Goal: Book appointment/travel/reservation

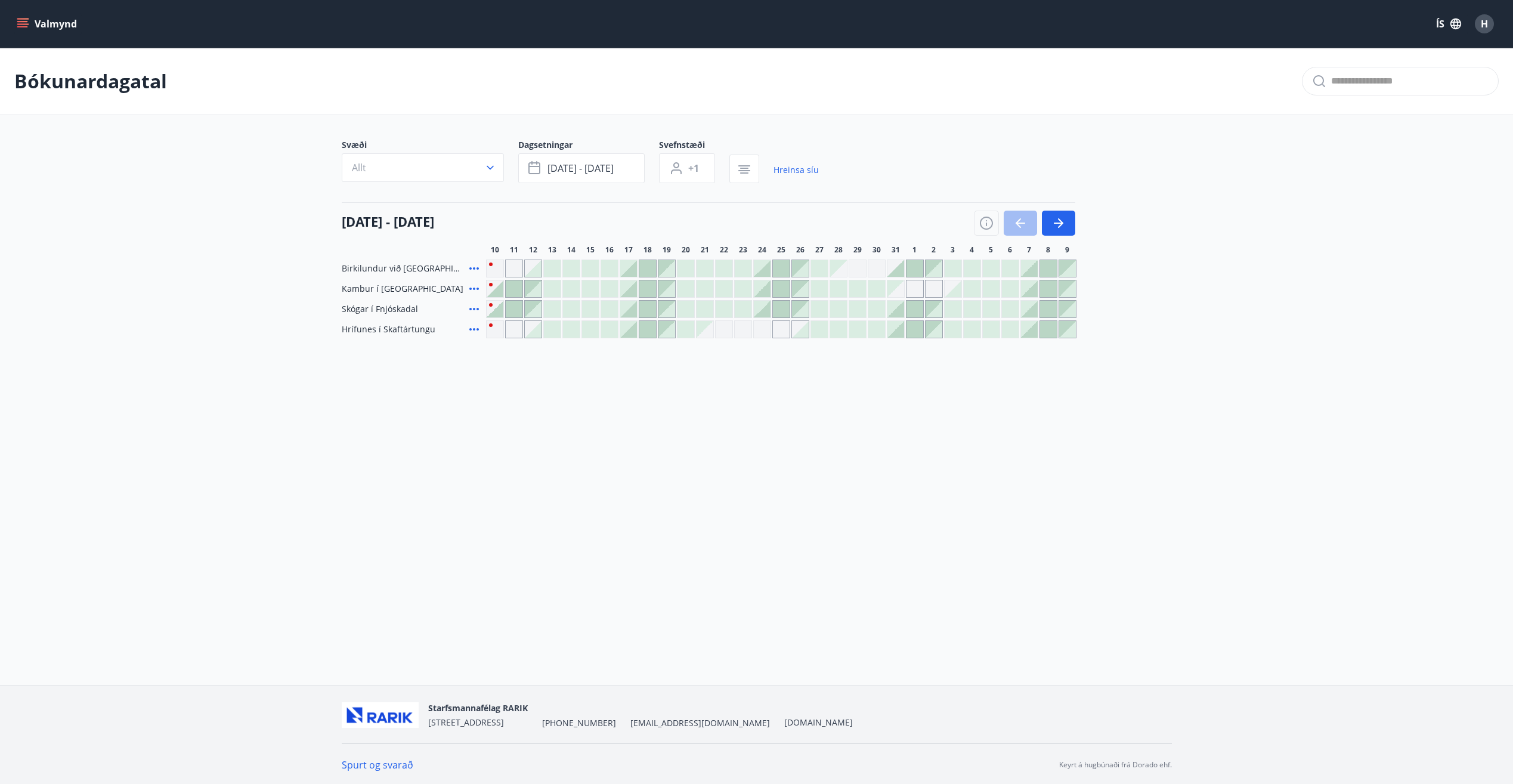
click at [475, 289] on icon at bounding box center [474, 289] width 14 height 14
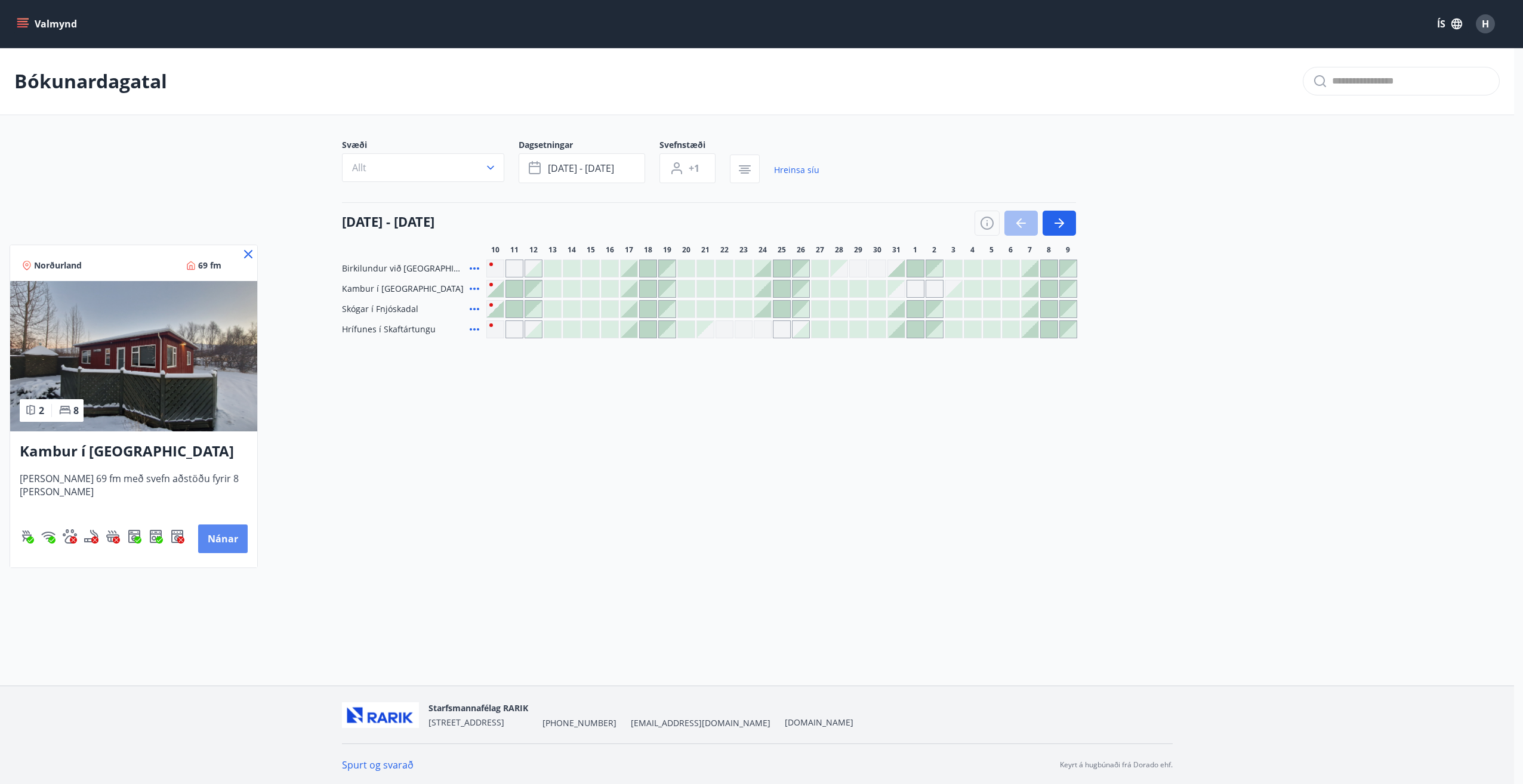
click at [231, 539] on button "Nánar" at bounding box center [223, 538] width 50 height 29
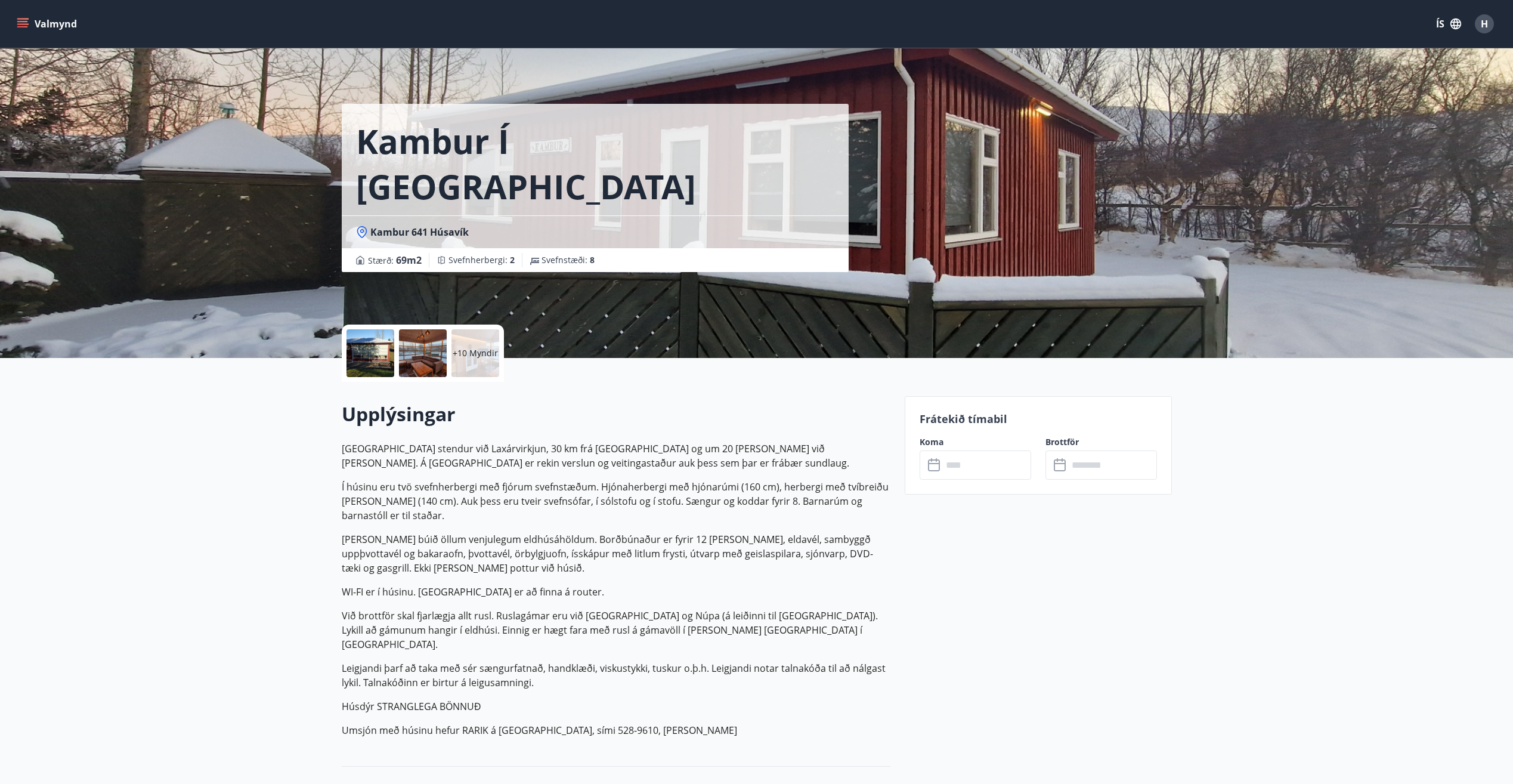
click at [25, 28] on icon "menu" at bounding box center [23, 23] width 12 height 12
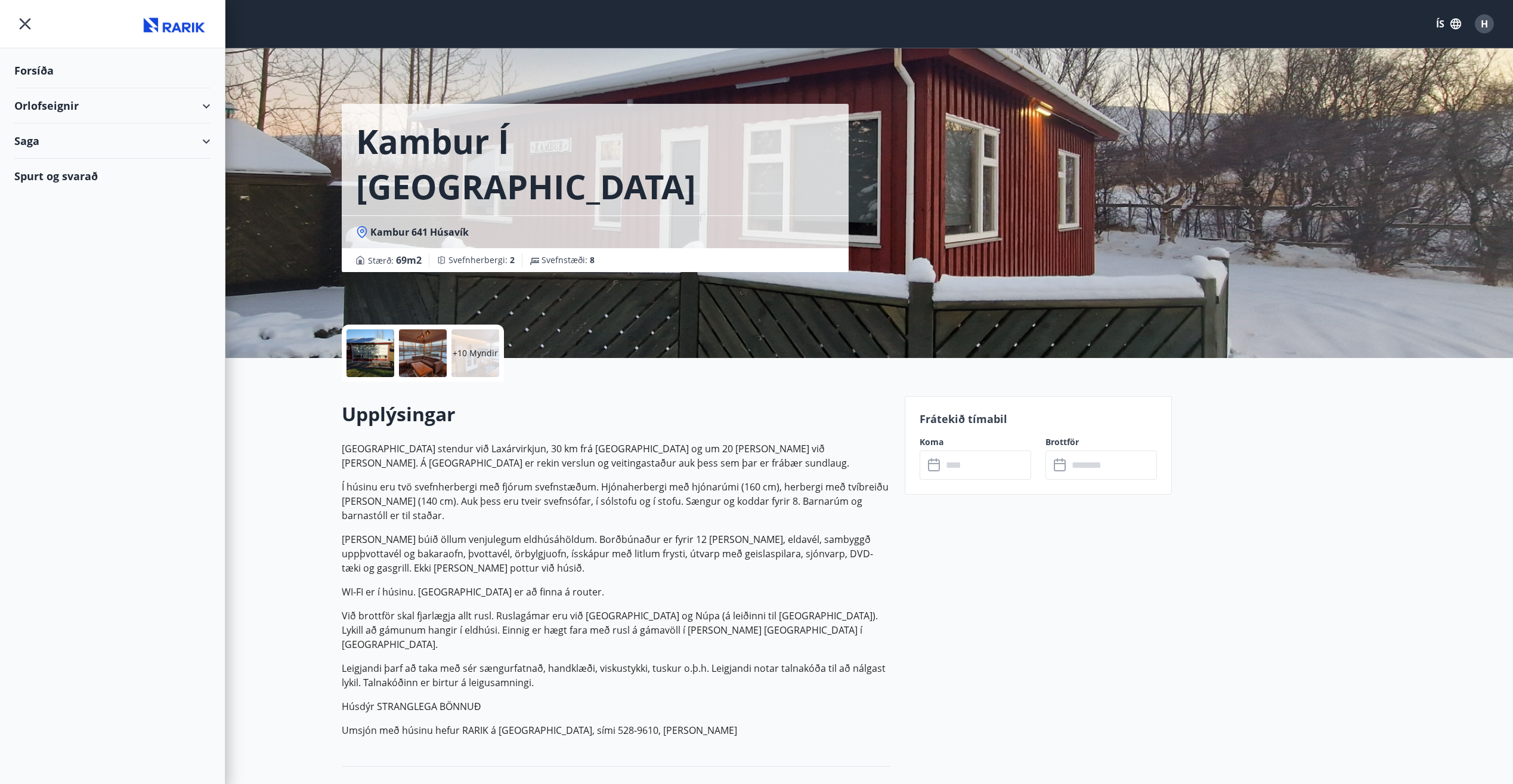
click at [61, 101] on div "Orlofseignir" at bounding box center [112, 106] width 196 height 35
click at [68, 134] on div "Framboð" at bounding box center [113, 136] width 177 height 25
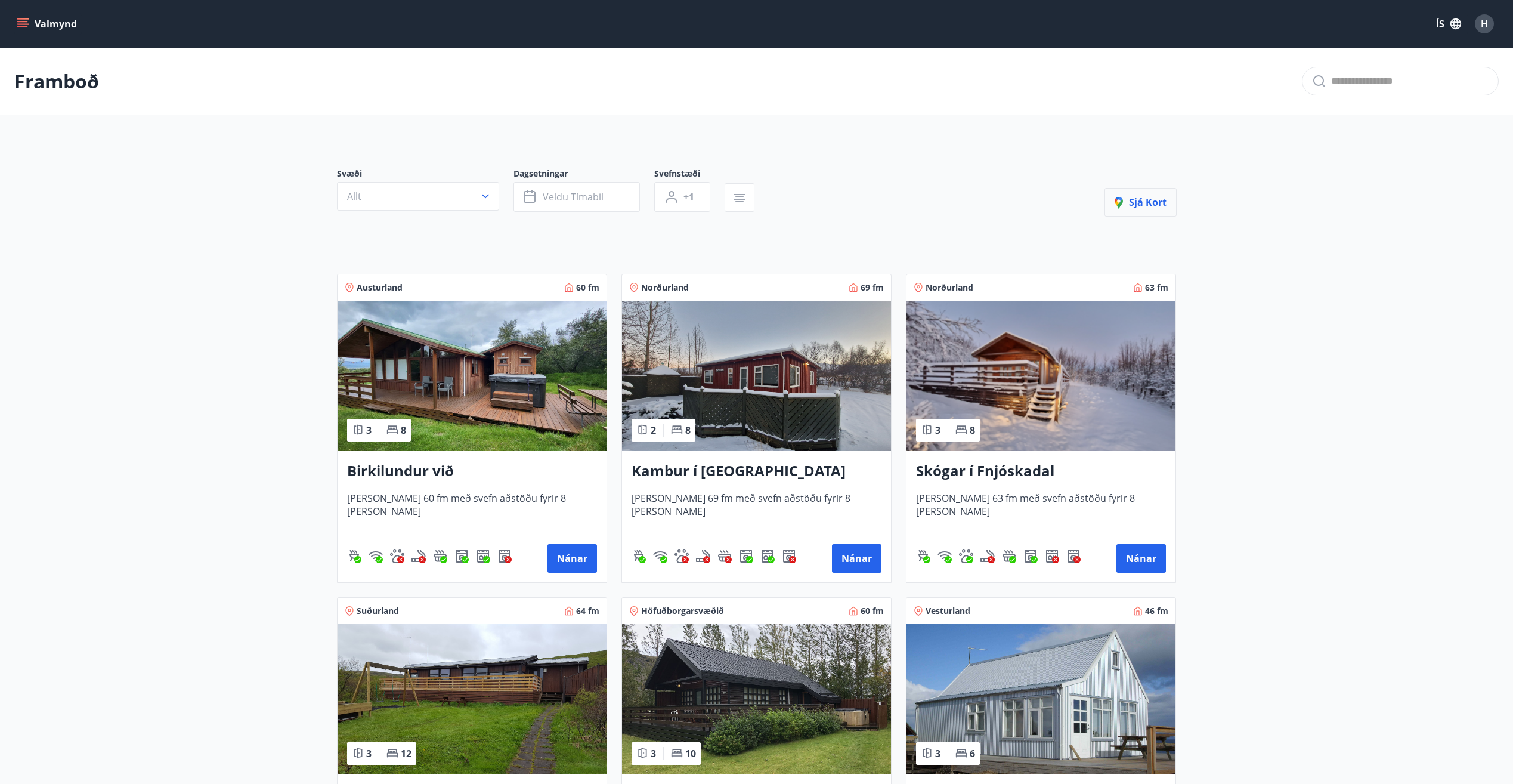
click at [1155, 201] on span "Sjá kort" at bounding box center [1140, 202] width 52 height 13
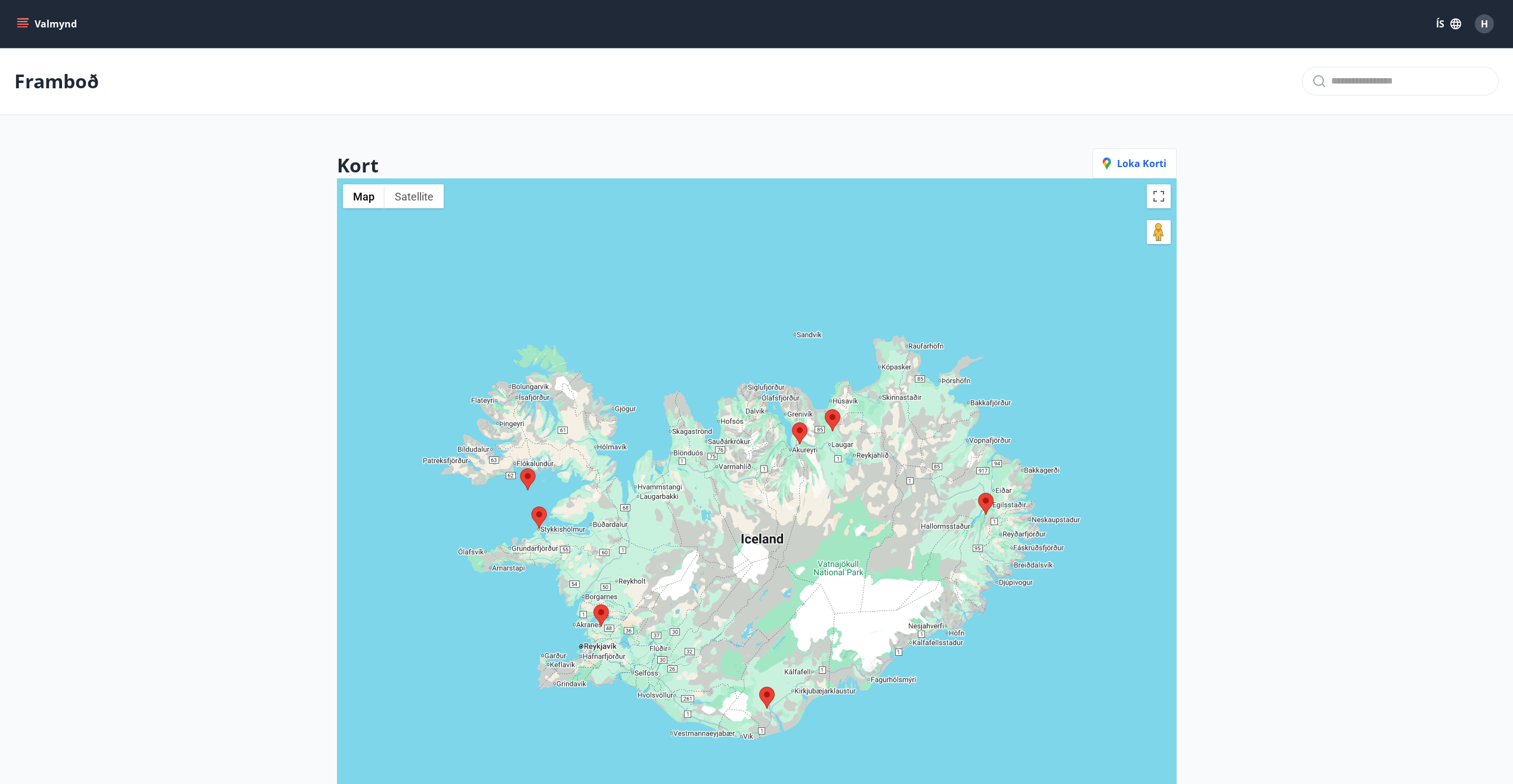
click at [798, 433] on img at bounding box center [800, 433] width 16 height 22
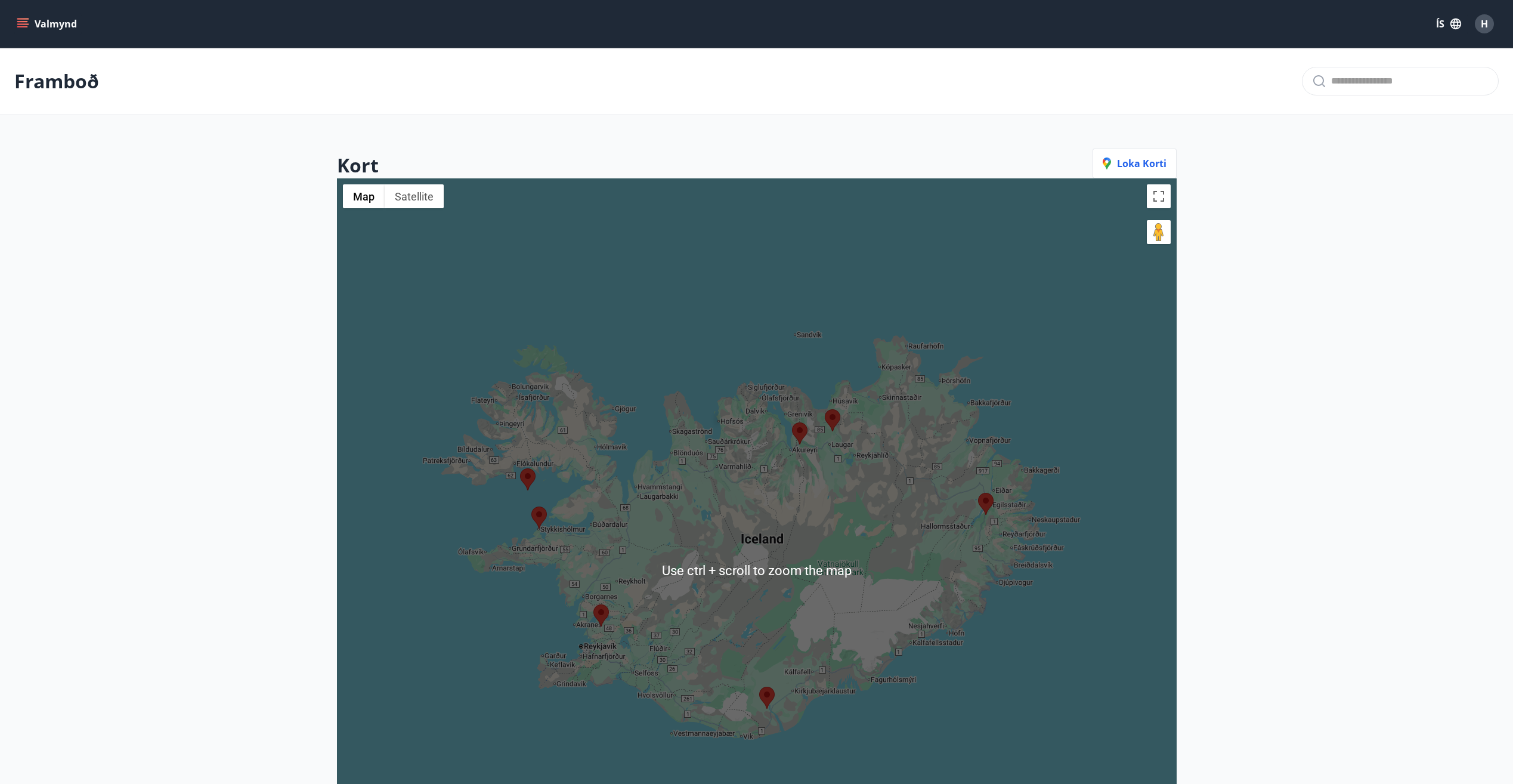
click at [799, 432] on img at bounding box center [800, 433] width 16 height 22
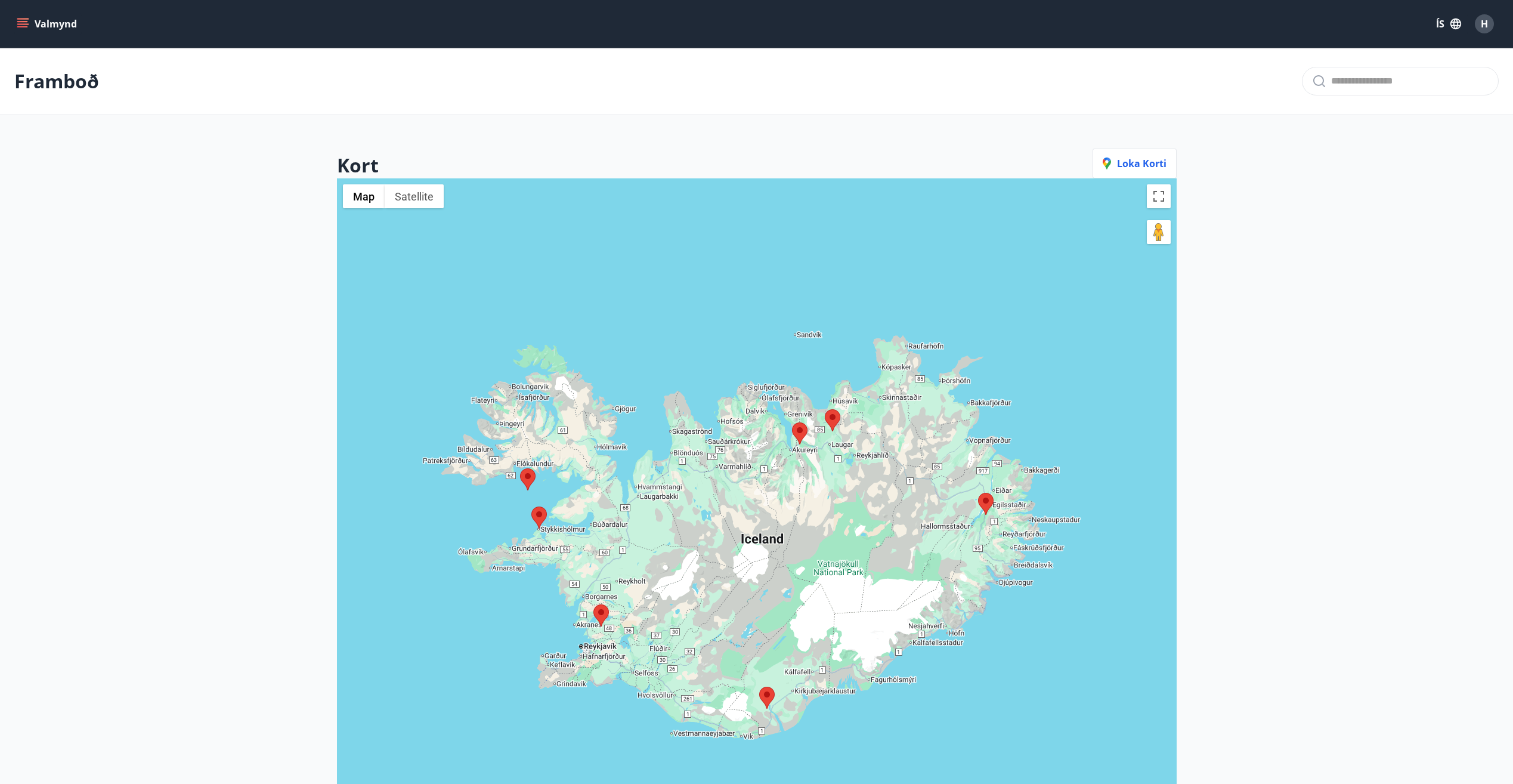
click at [1273, 315] on main "Framboð Kort Loka korti ← Move left → Move right ↑ Move up ↓ Move down + Zoom i…" at bounding box center [756, 509] width 1513 height 924
click at [799, 443] on img at bounding box center [800, 433] width 16 height 22
click at [799, 428] on img at bounding box center [800, 433] width 16 height 22
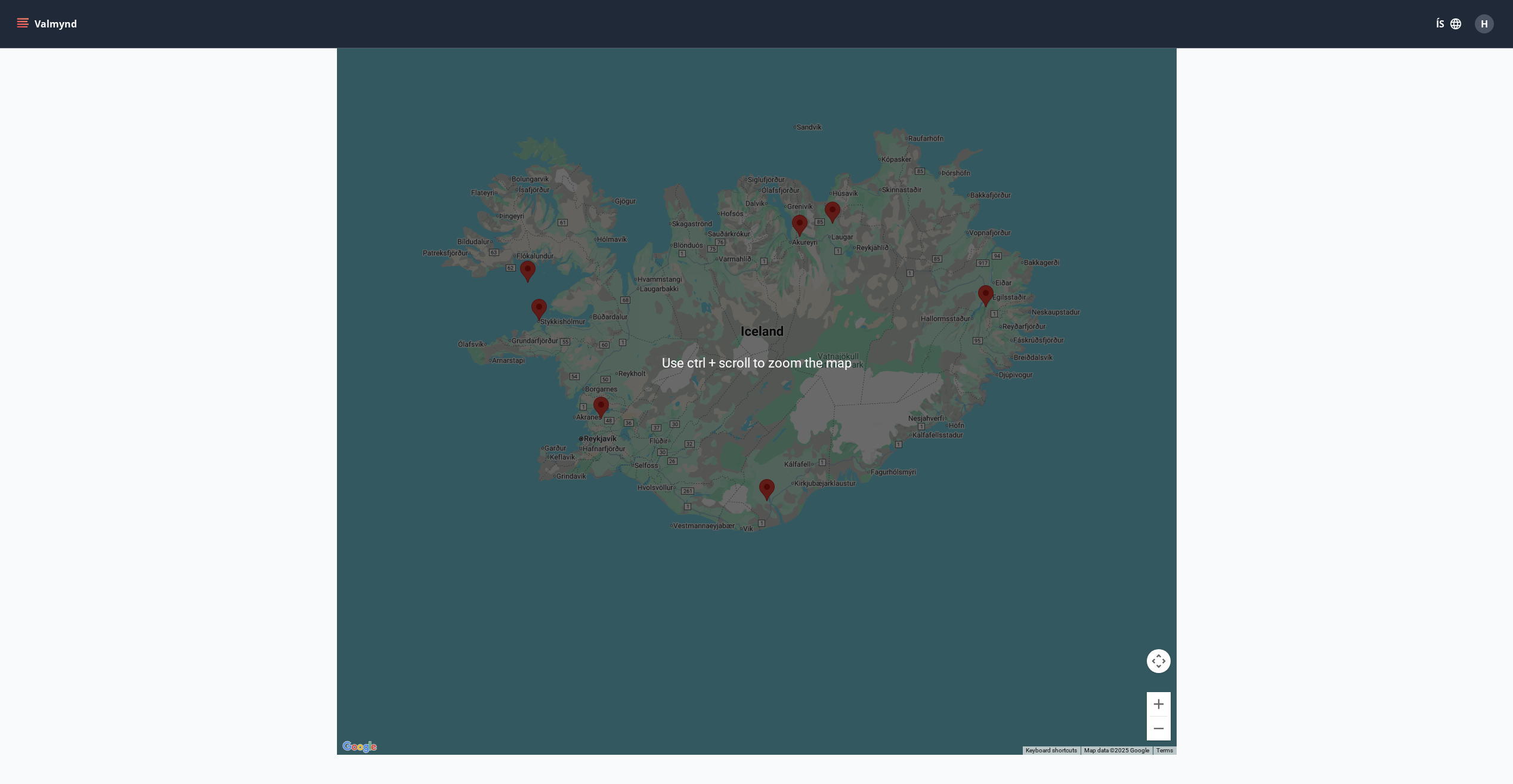
scroll to position [238, 0]
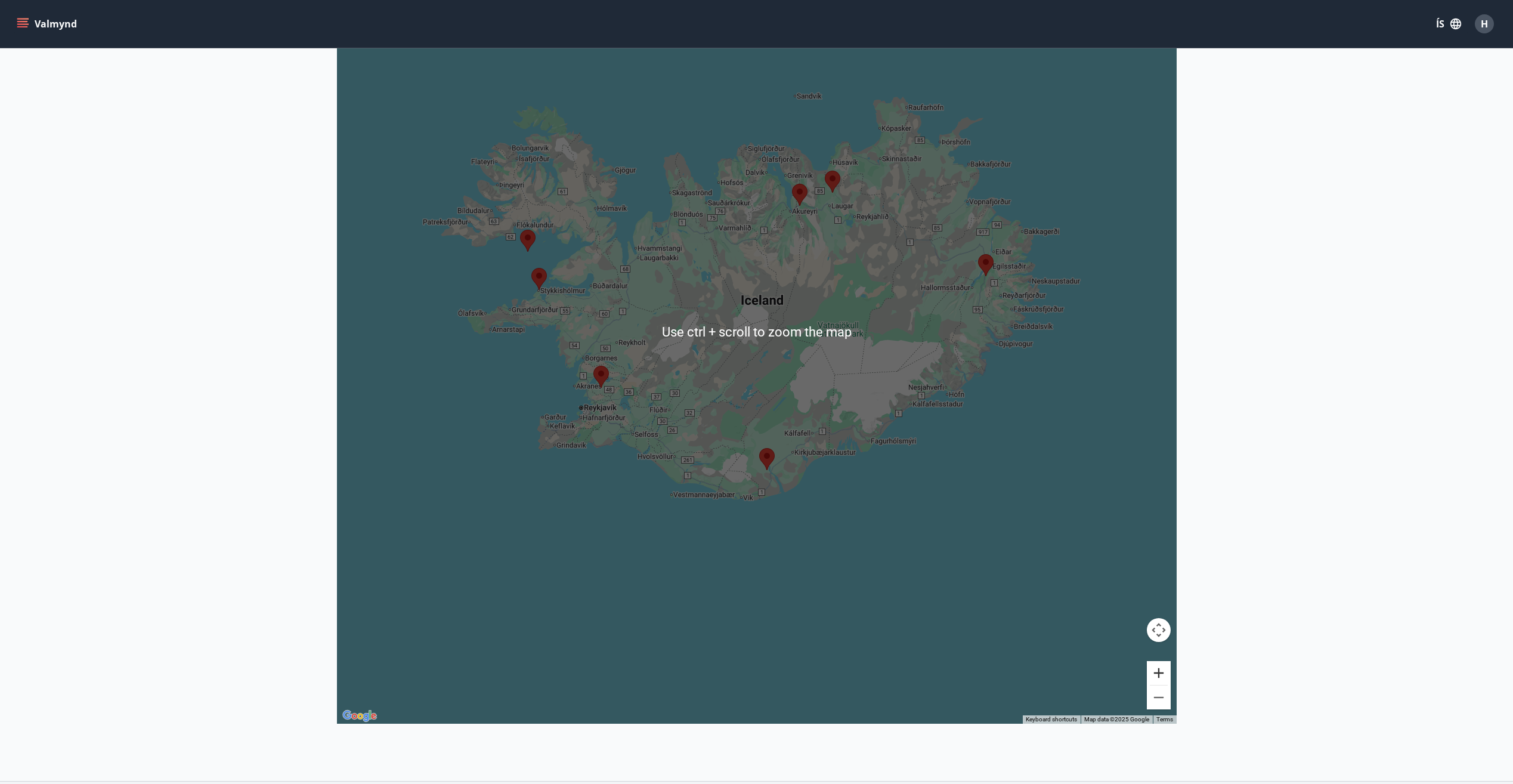
click at [1165, 673] on button "Zoom in" at bounding box center [1159, 672] width 24 height 24
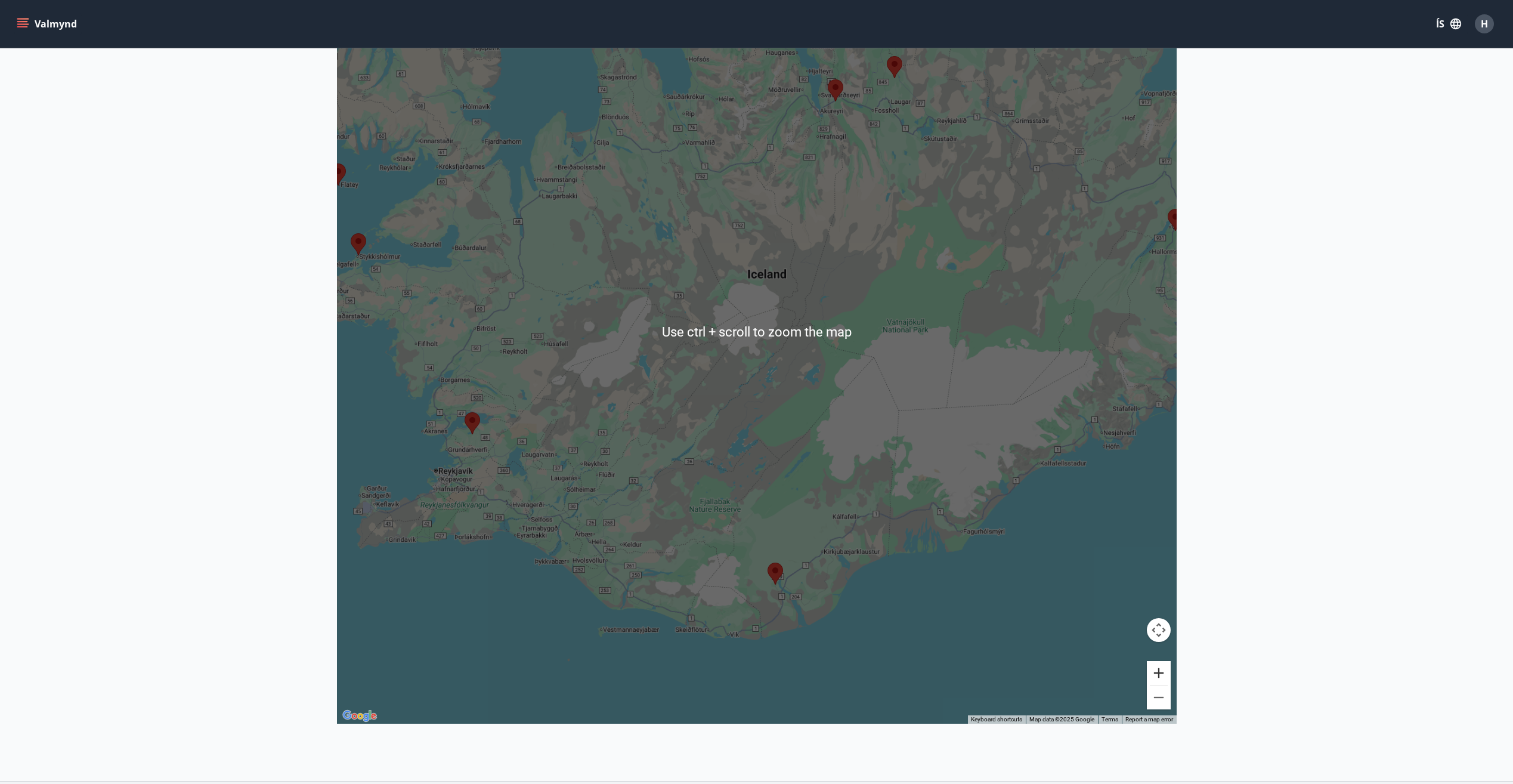
click at [1165, 673] on button "Zoom in" at bounding box center [1159, 672] width 24 height 24
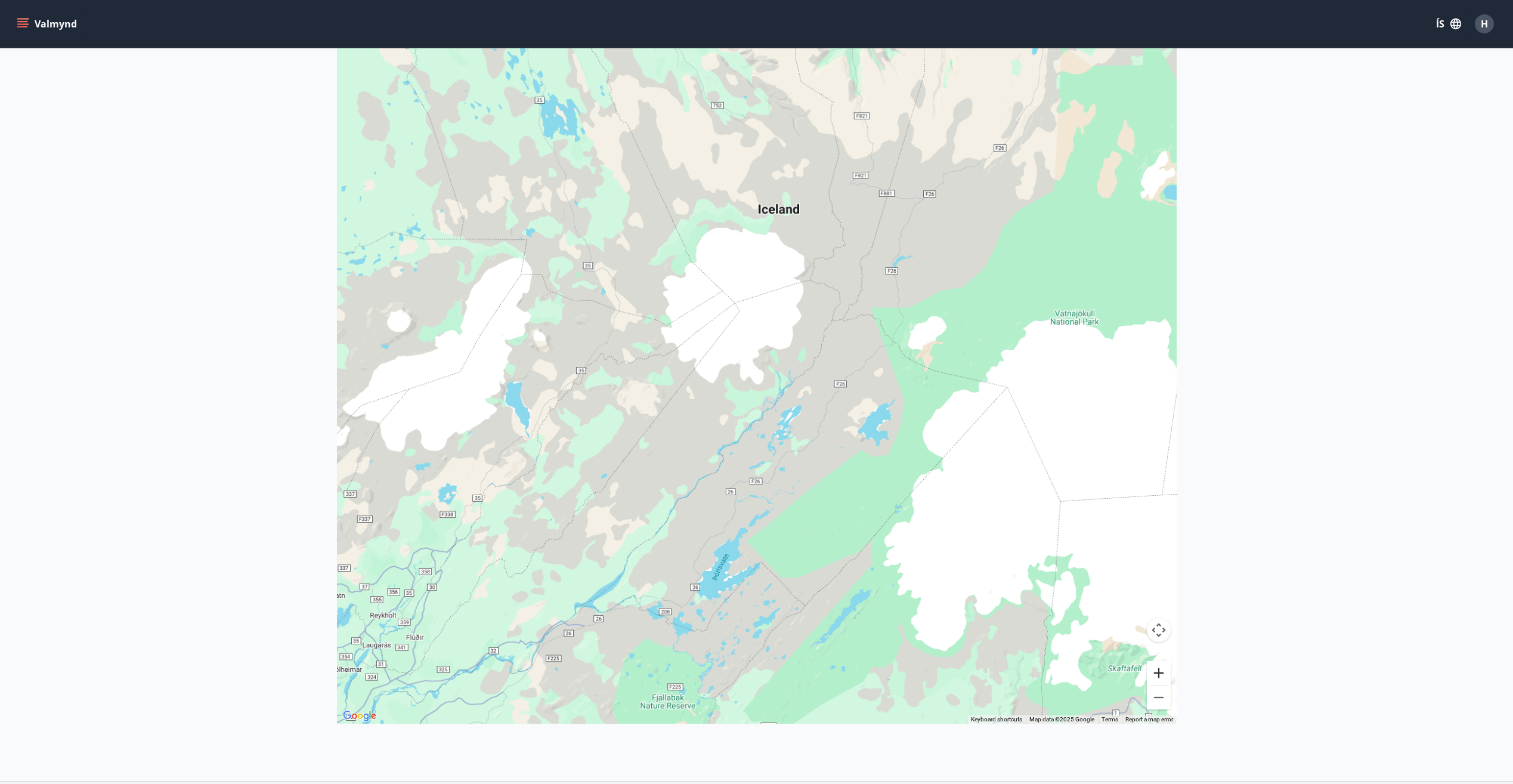
click at [1165, 672] on button "Zoom in" at bounding box center [1159, 672] width 24 height 24
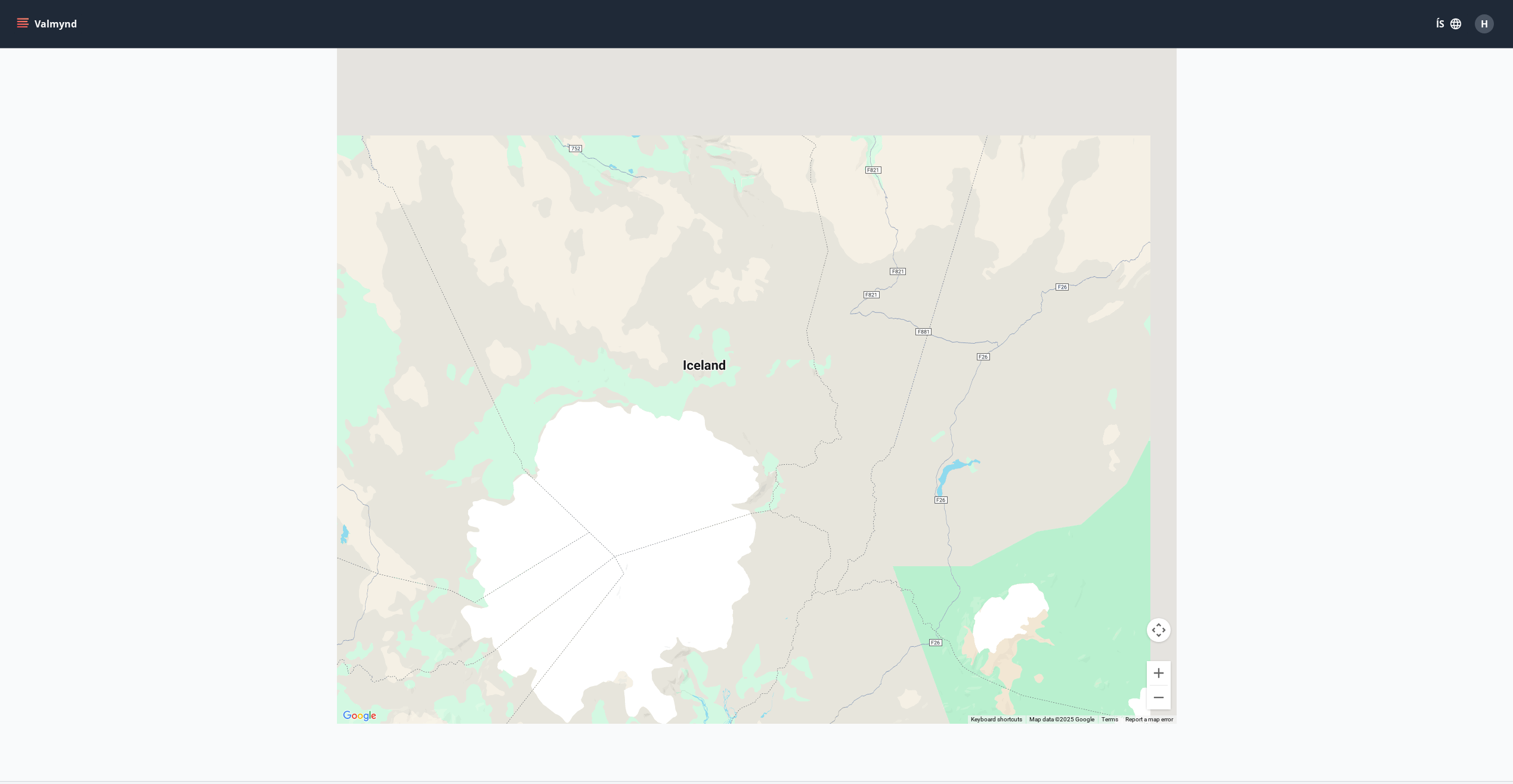
drag, startPoint x: 964, startPoint y: 254, endPoint x: 692, endPoint y: 753, distance: 568.3
click at [684, 772] on div "Framboð Kort Loka korti ← Move left → Move right ↑ Move up ↓ Move down + Zoom i…" at bounding box center [756, 295] width 1513 height 972
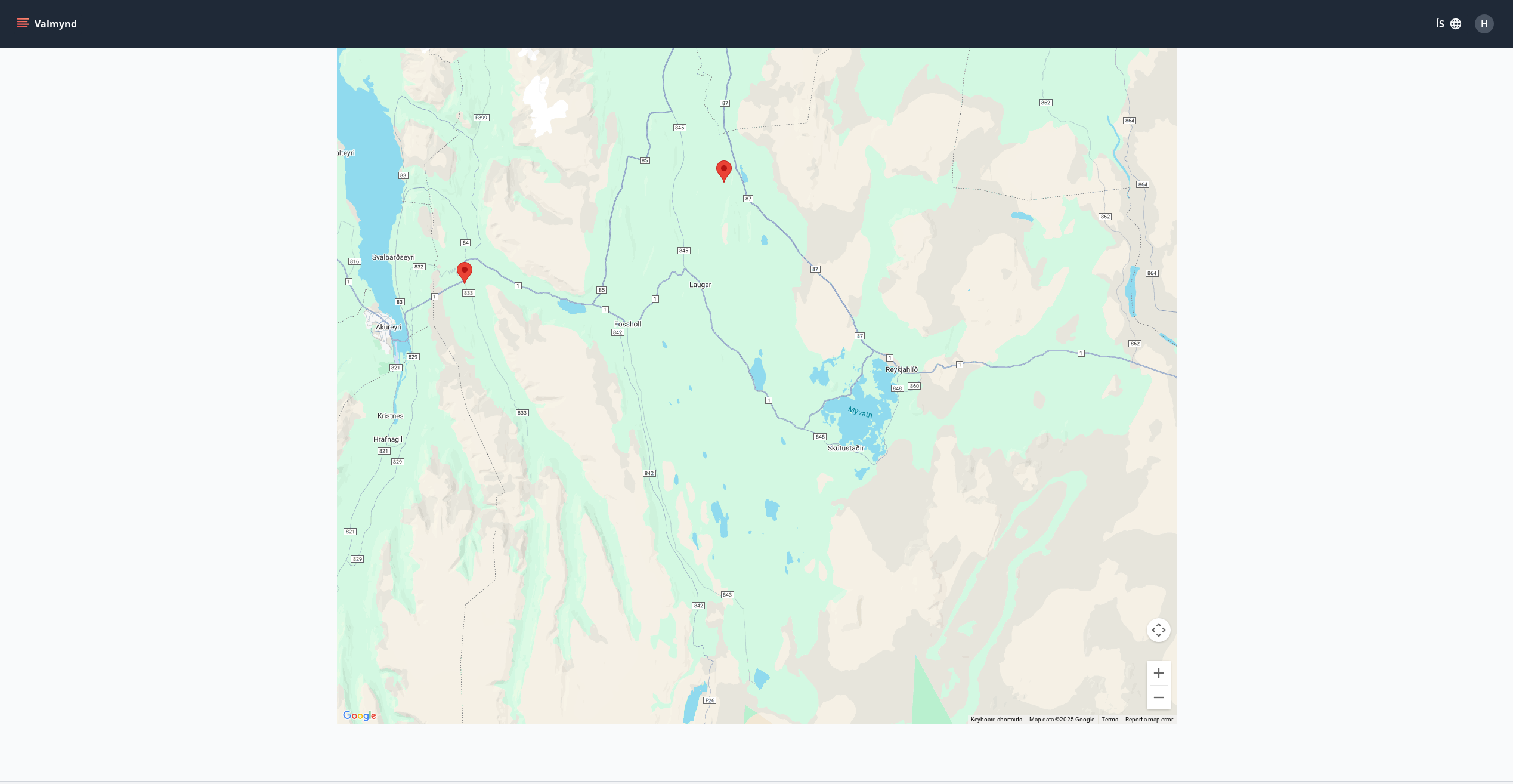
drag, startPoint x: 684, startPoint y: 274, endPoint x: 950, endPoint y: 408, distance: 297.8
click at [950, 408] on div at bounding box center [757, 331] width 840 height 784
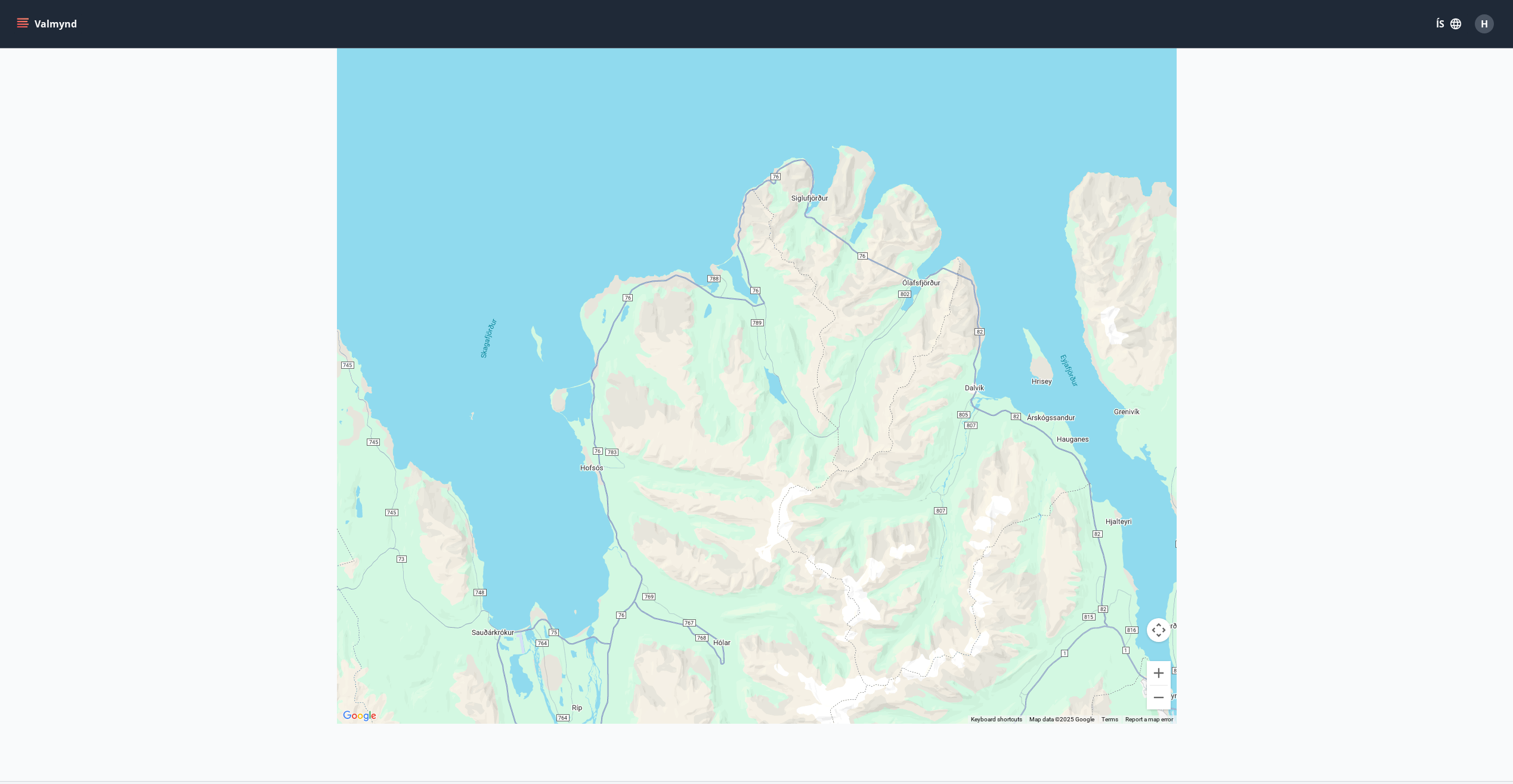
drag, startPoint x: 886, startPoint y: 421, endPoint x: 469, endPoint y: 161, distance: 491.4
click at [477, 168] on div at bounding box center [757, 331] width 840 height 784
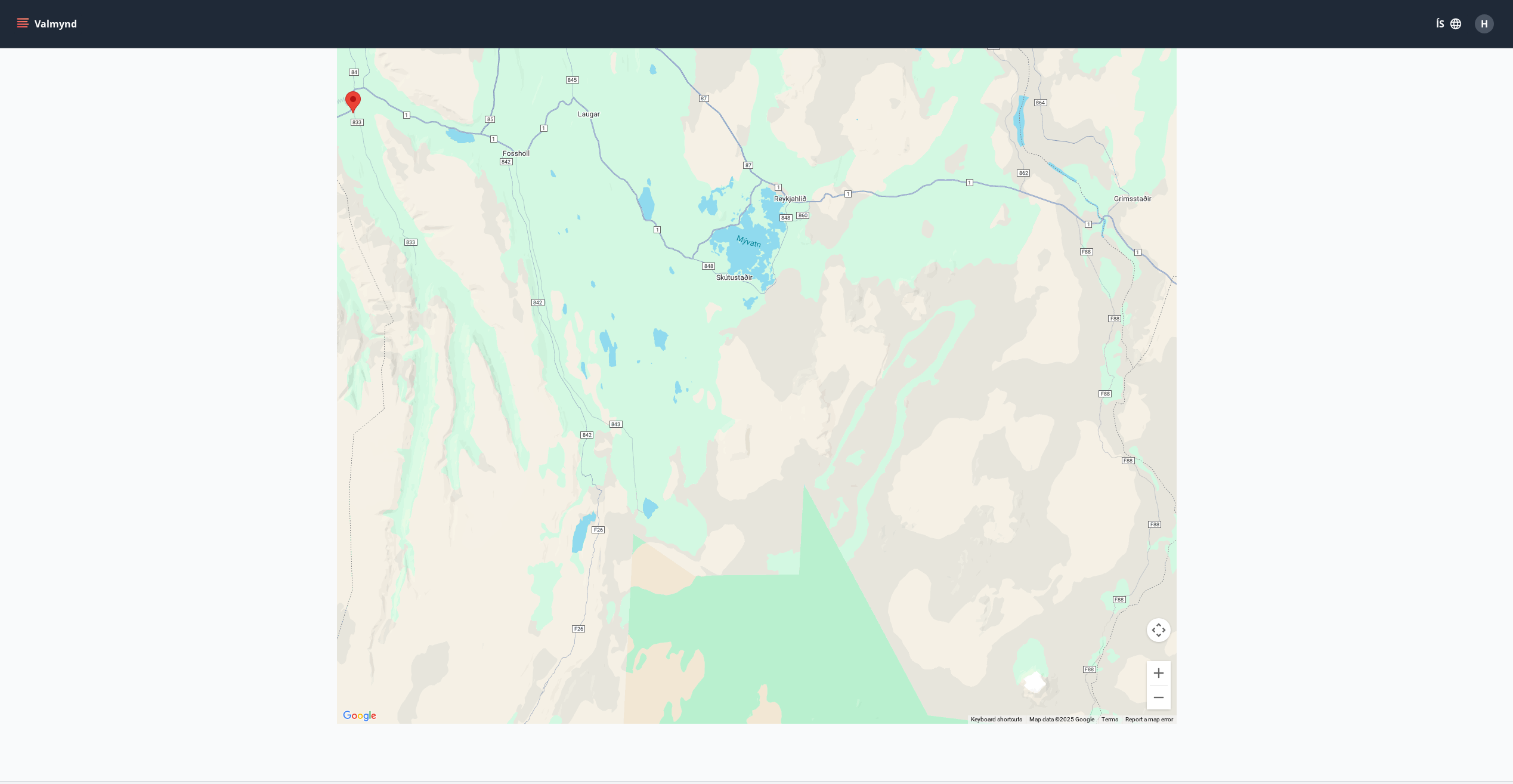
drag, startPoint x: 575, startPoint y: 242, endPoint x: 663, endPoint y: 282, distance: 96.7
click at [661, 280] on div at bounding box center [757, 331] width 840 height 784
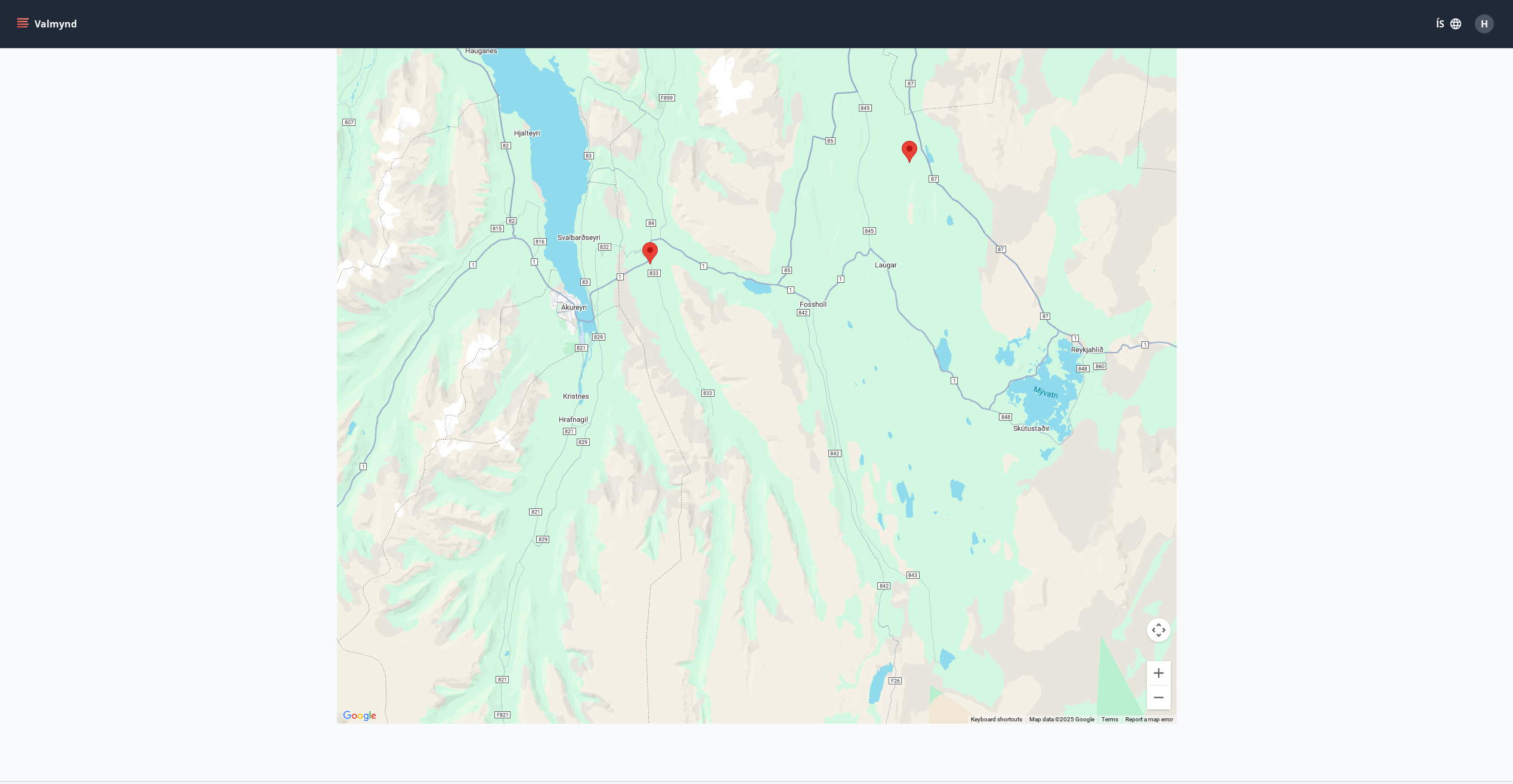
drag, startPoint x: 585, startPoint y: 231, endPoint x: 742, endPoint y: 315, distance: 178.1
click at [742, 315] on div at bounding box center [757, 331] width 840 height 784
click at [651, 254] on img at bounding box center [651, 253] width 16 height 22
click at [651, 254] on img at bounding box center [651, 253] width 16 height 22
click at [32, 24] on button "Valmynd" at bounding box center [47, 24] width 68 height 22
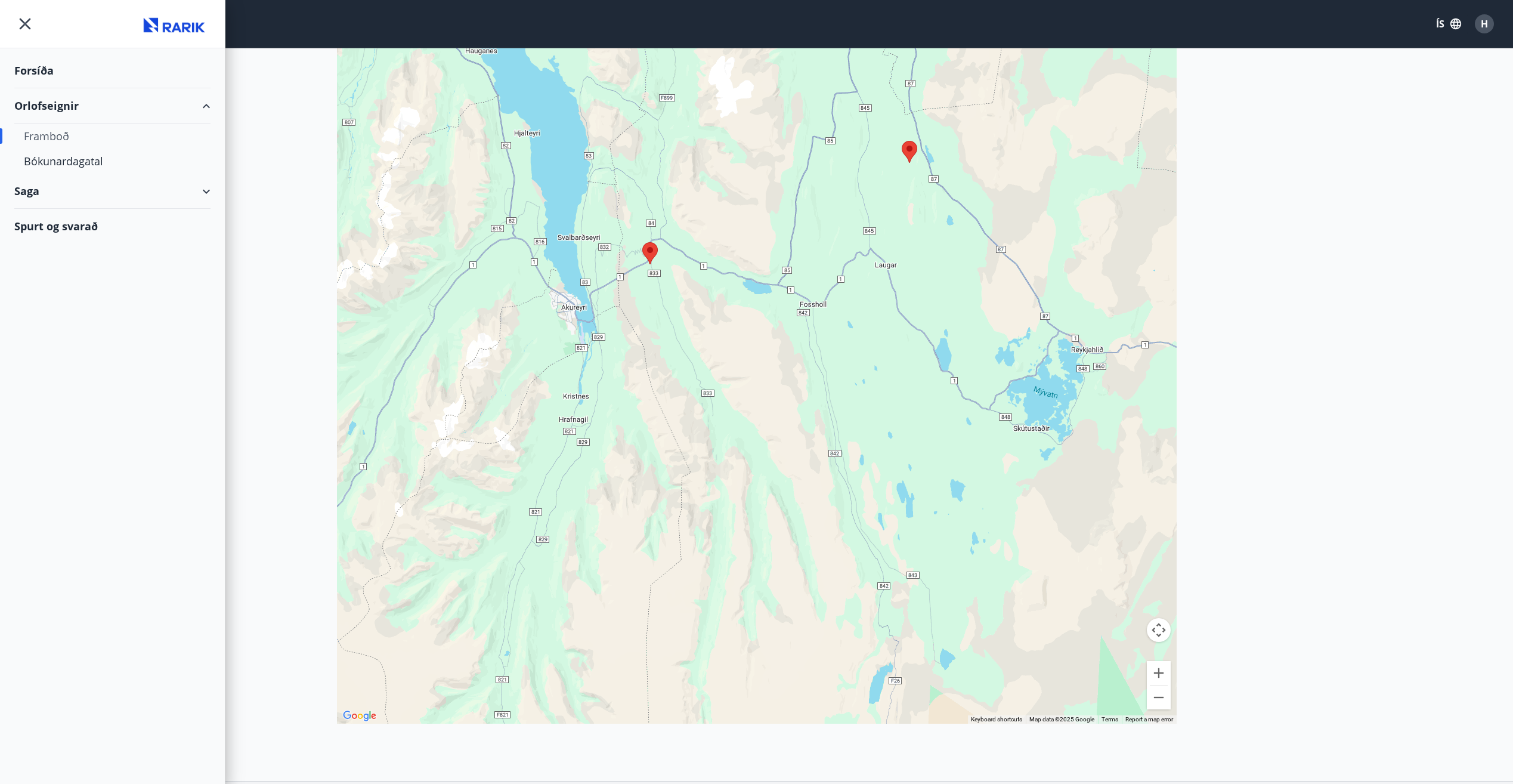
click at [48, 136] on div "Framboð" at bounding box center [113, 136] width 177 height 25
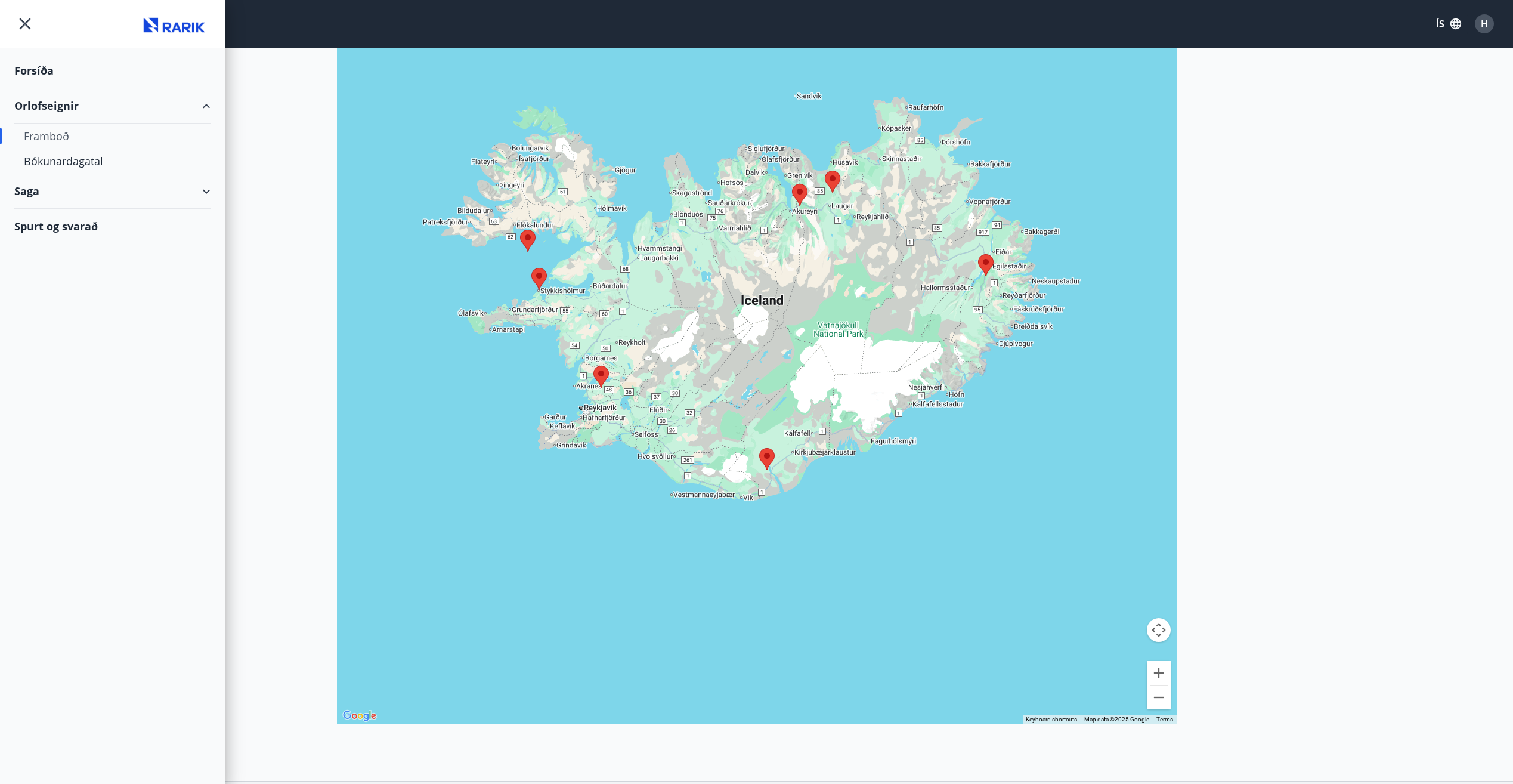
click at [1320, 102] on main "Framboð Kort Loka korti ← Move left → Move right ↑ Move up ↓ Move down + Zoom i…" at bounding box center [756, 271] width 1513 height 924
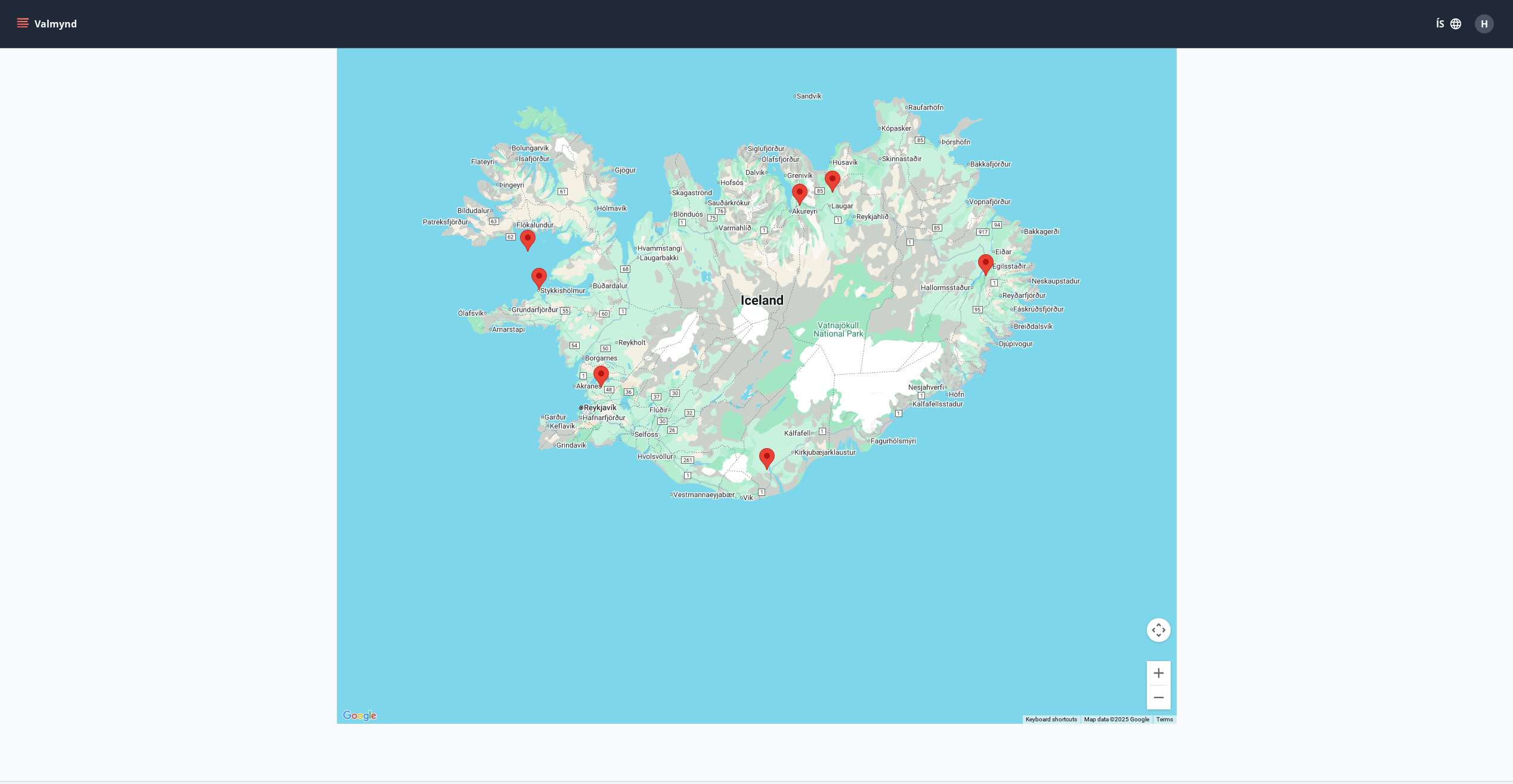
click at [22, 27] on icon "menu" at bounding box center [23, 27] width 11 height 2
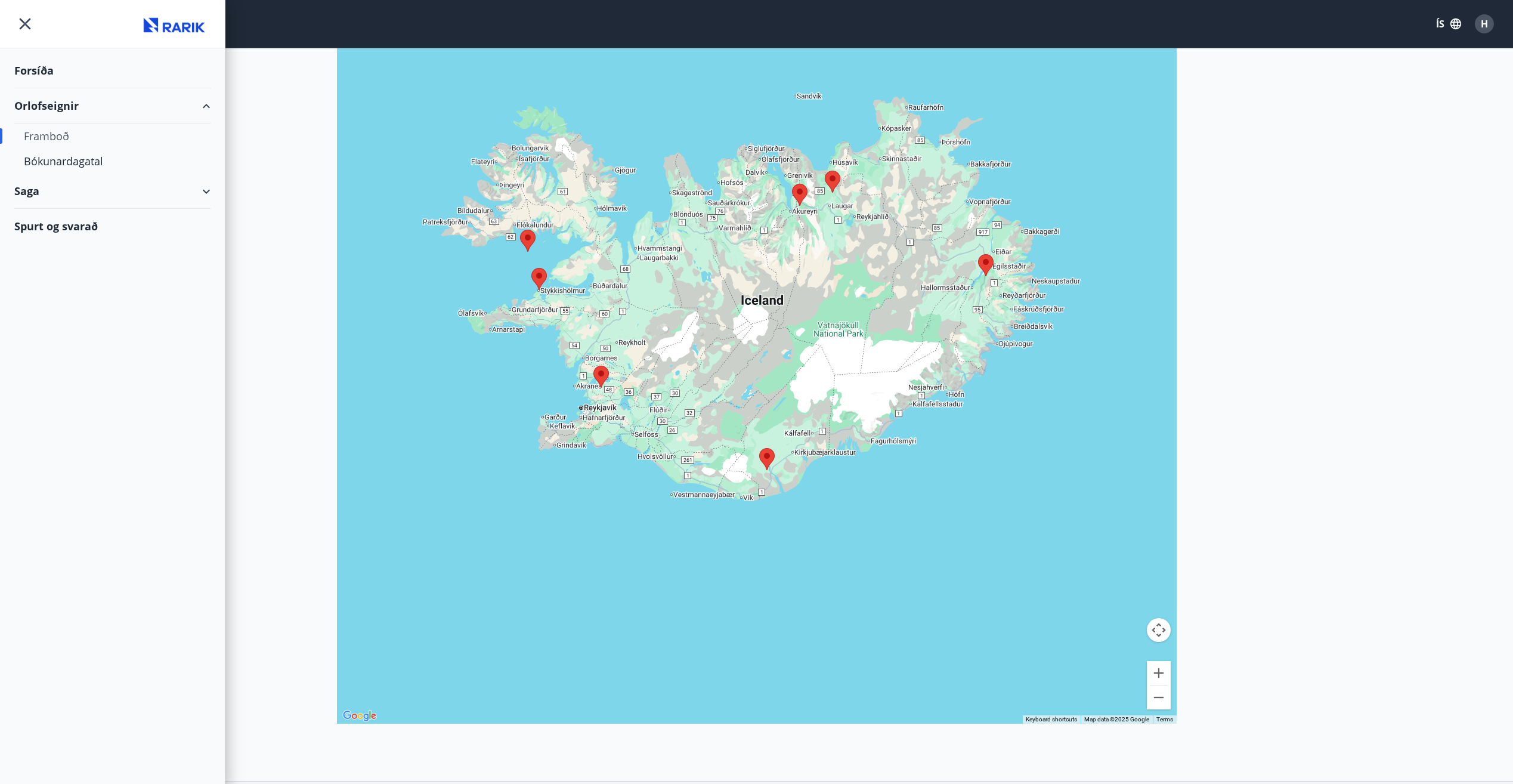
click at [46, 135] on div "Framboð" at bounding box center [113, 136] width 177 height 25
click at [48, 162] on div "Bókunardagatal" at bounding box center [113, 161] width 177 height 25
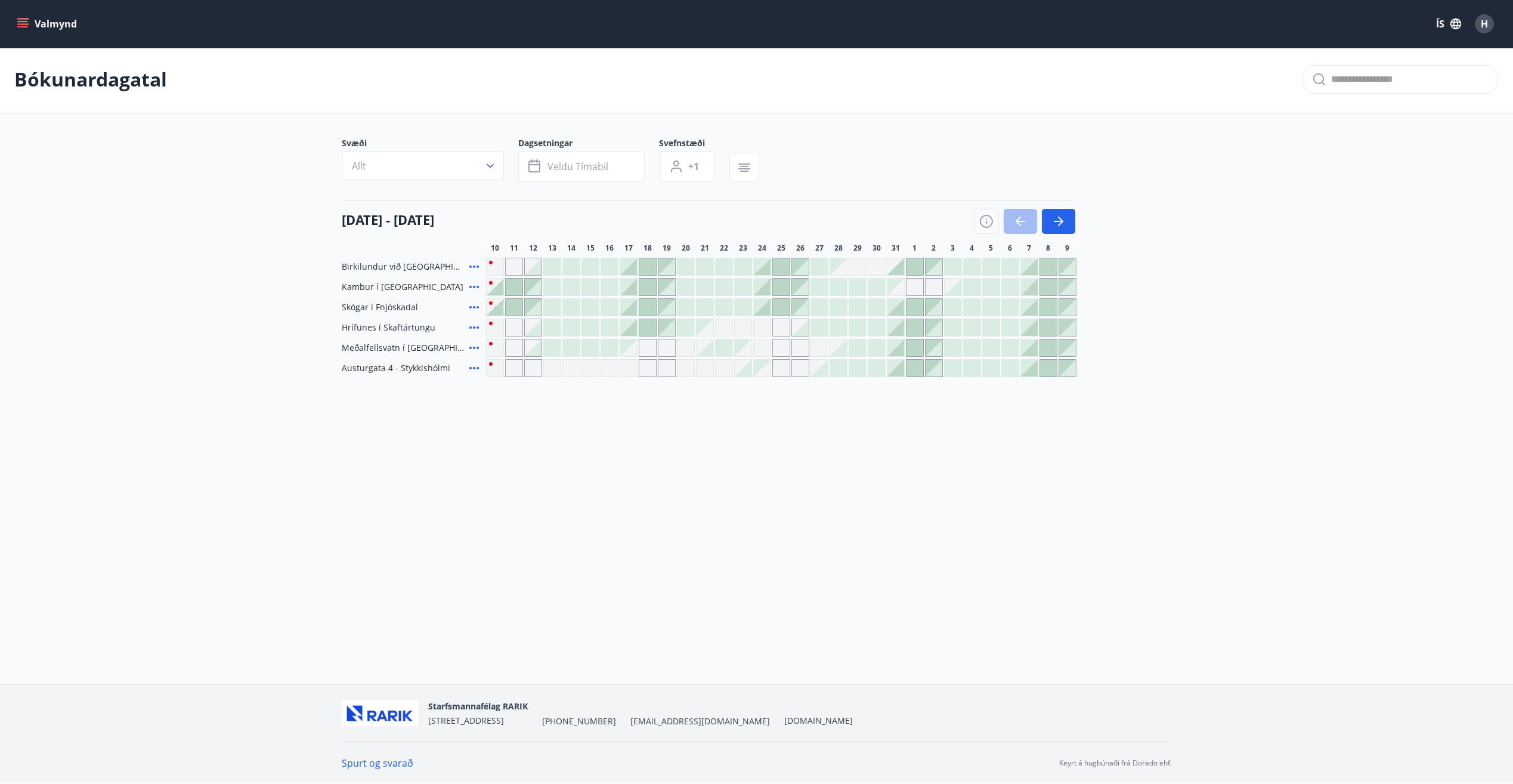
click at [472, 305] on icon at bounding box center [474, 307] width 14 height 14
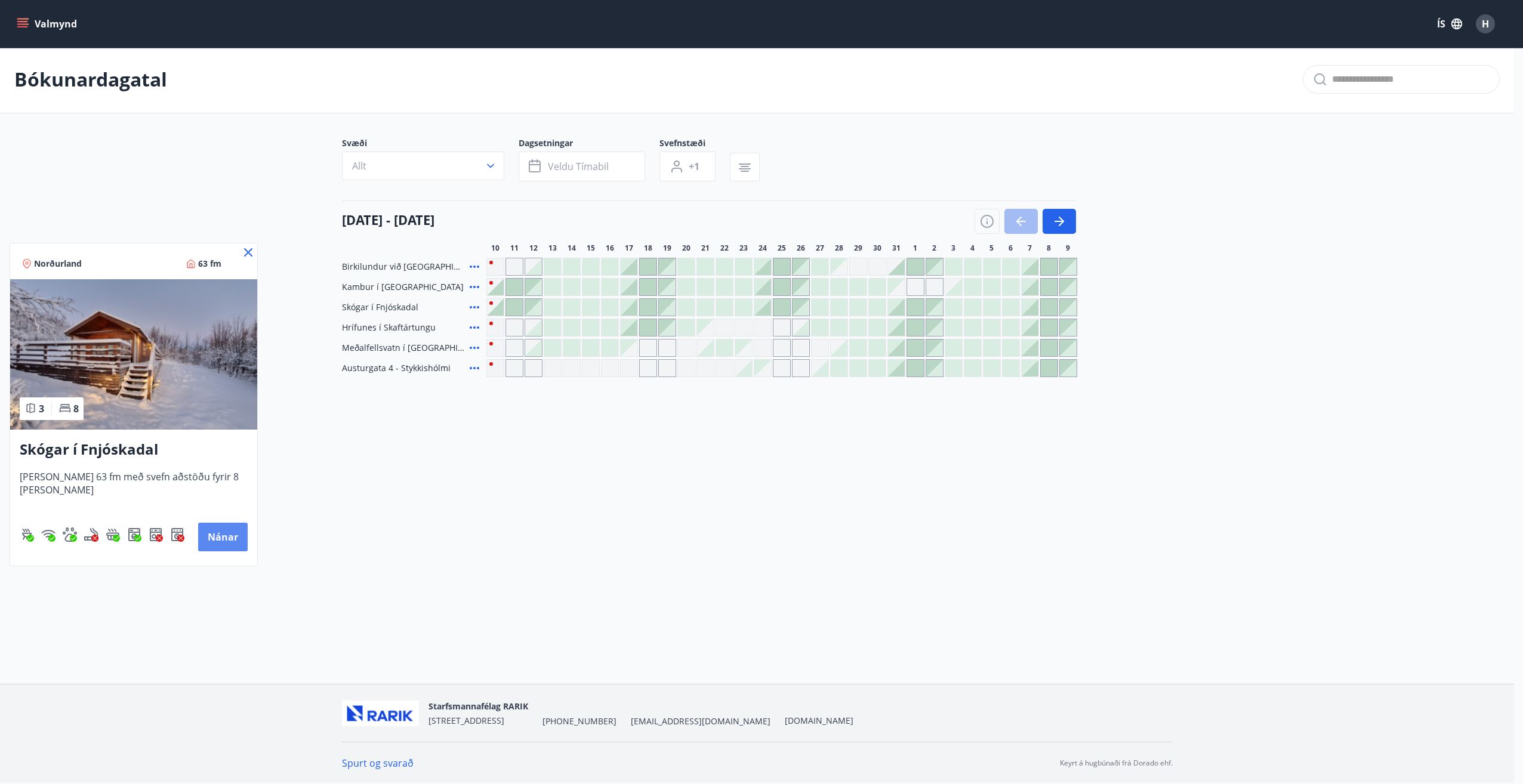
click at [229, 530] on button "Nánar" at bounding box center [223, 536] width 50 height 29
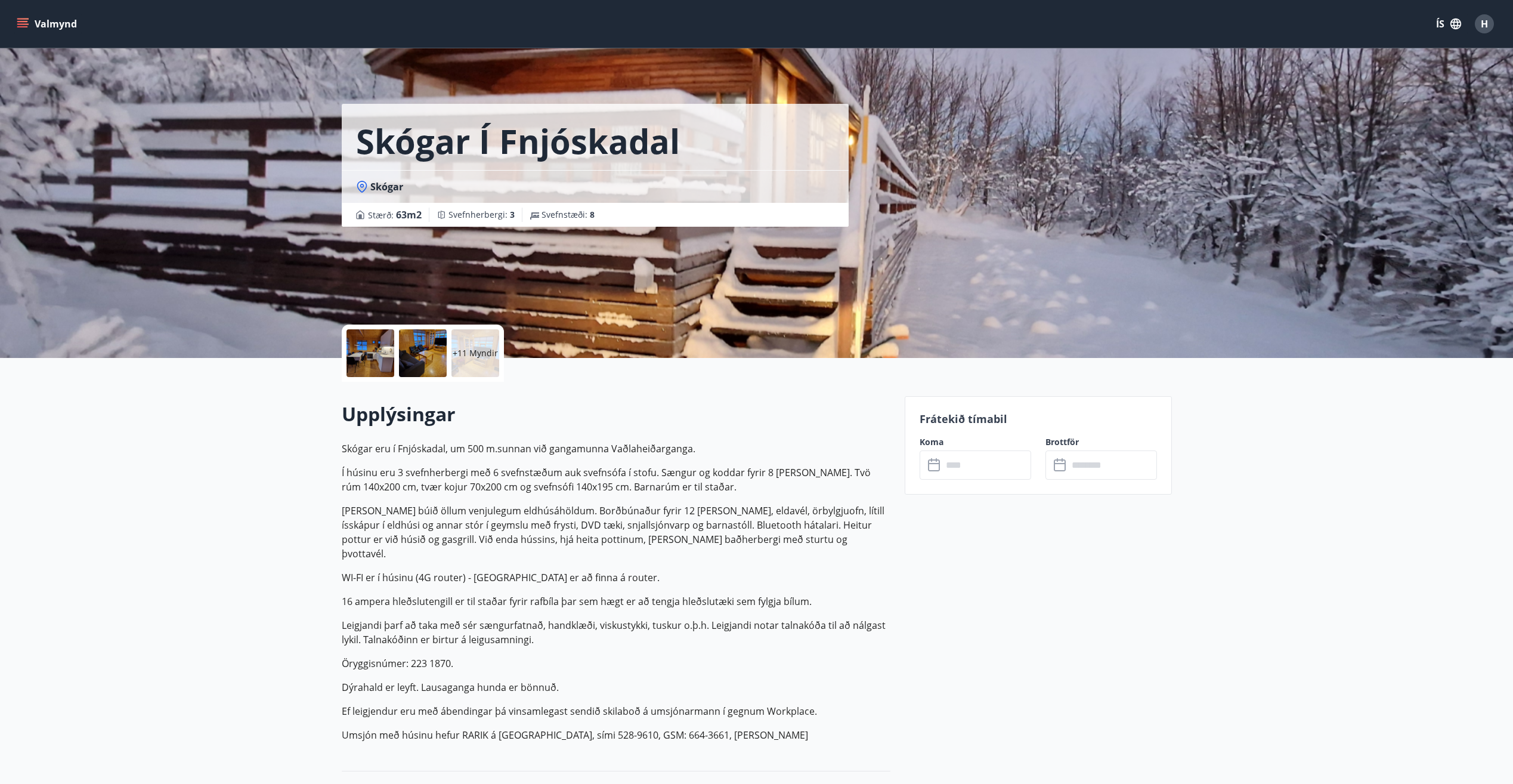
click at [484, 369] on div "+11 Myndir" at bounding box center [475, 352] width 47 height 47
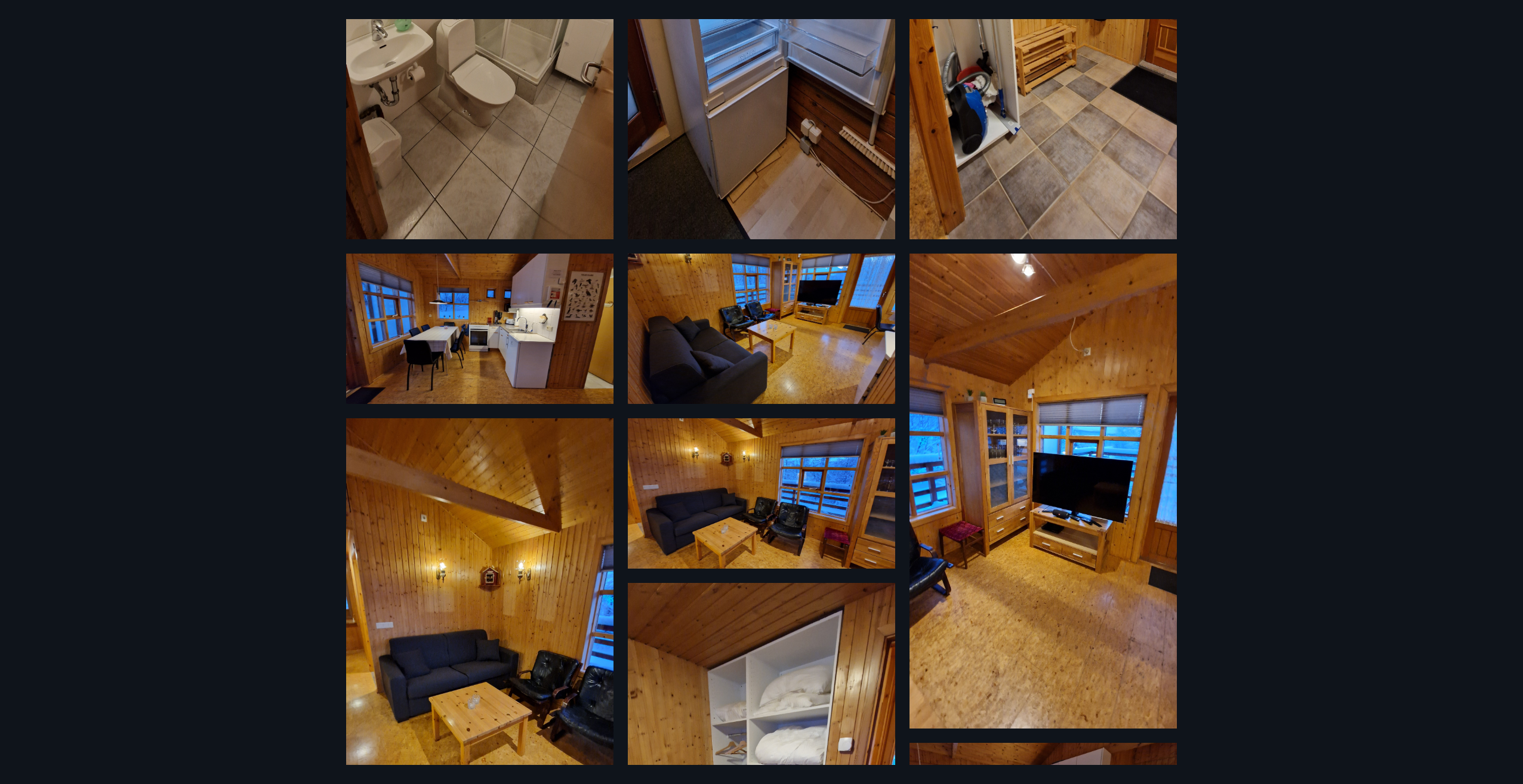
scroll to position [265, 0]
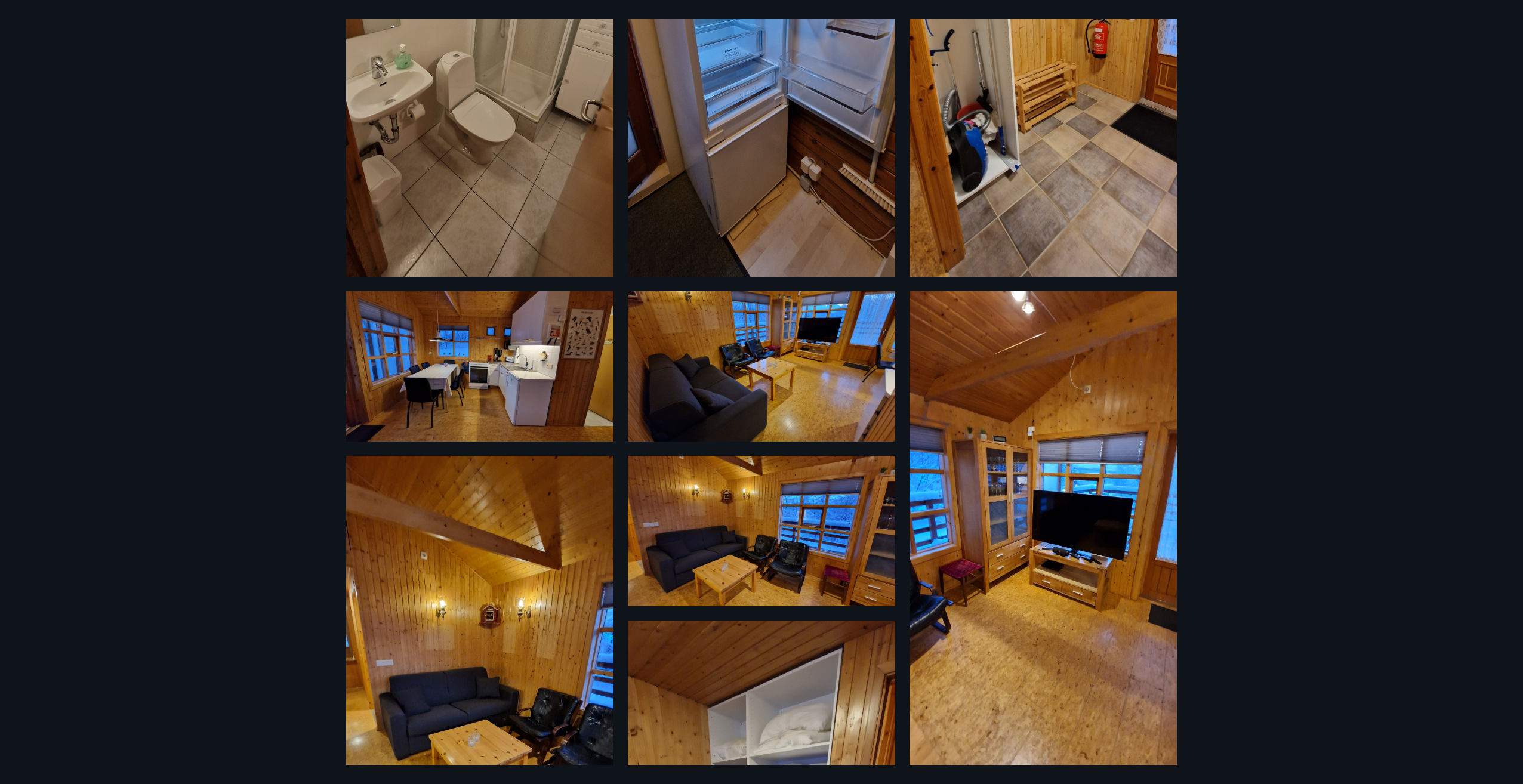
click at [468, 383] on img at bounding box center [480, 366] width 267 height 151
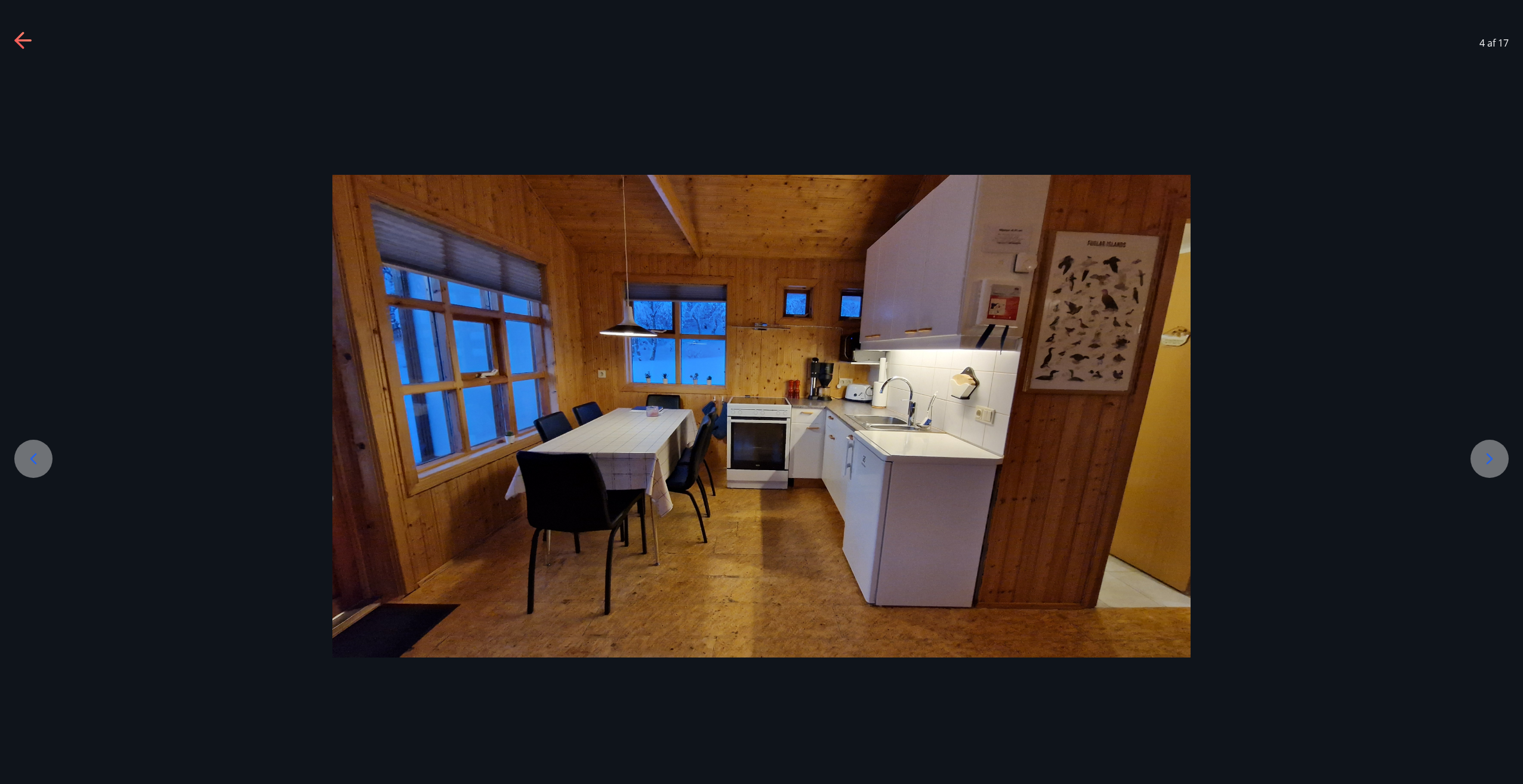
click at [22, 43] on icon at bounding box center [23, 41] width 19 height 19
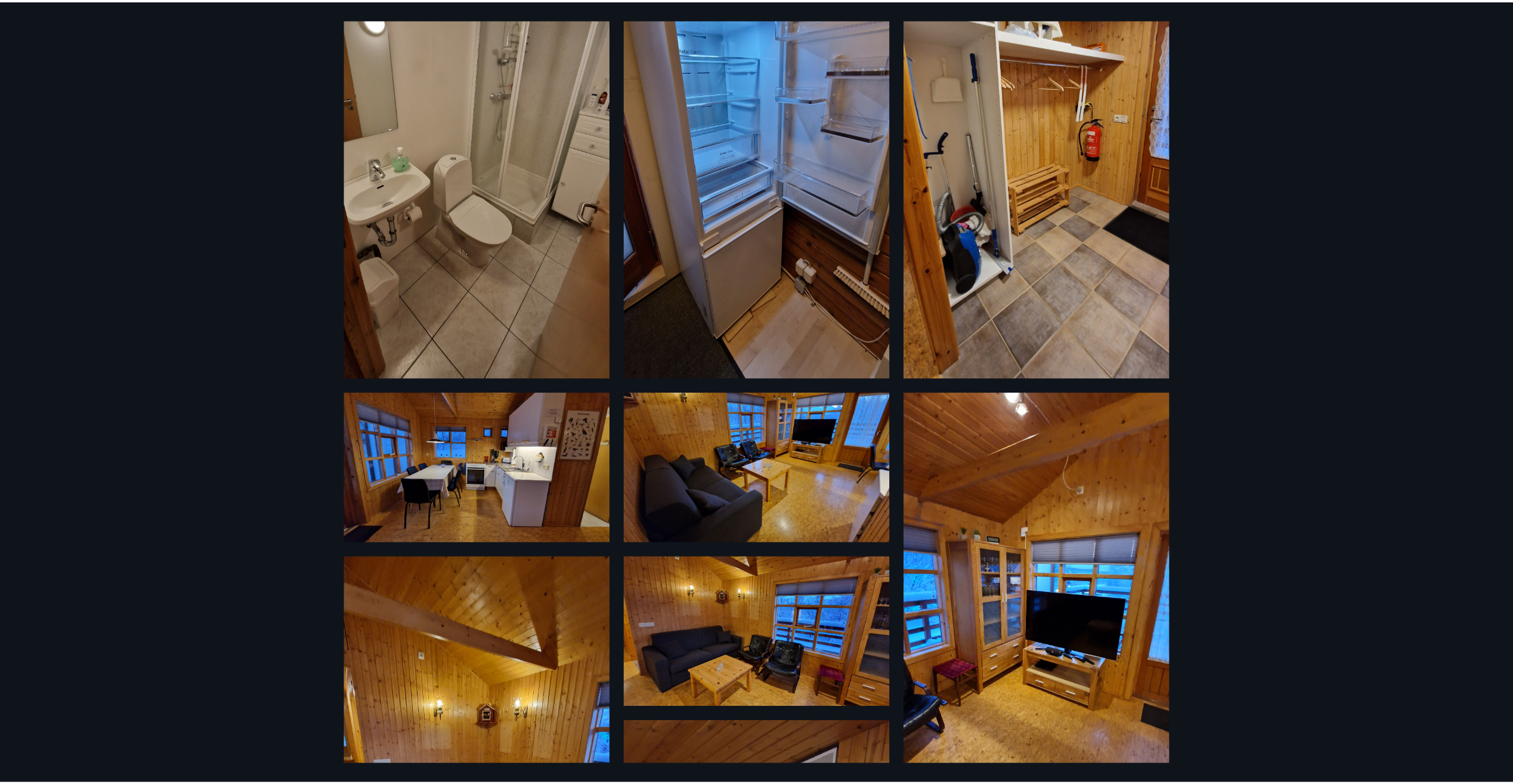
scroll to position [0, 0]
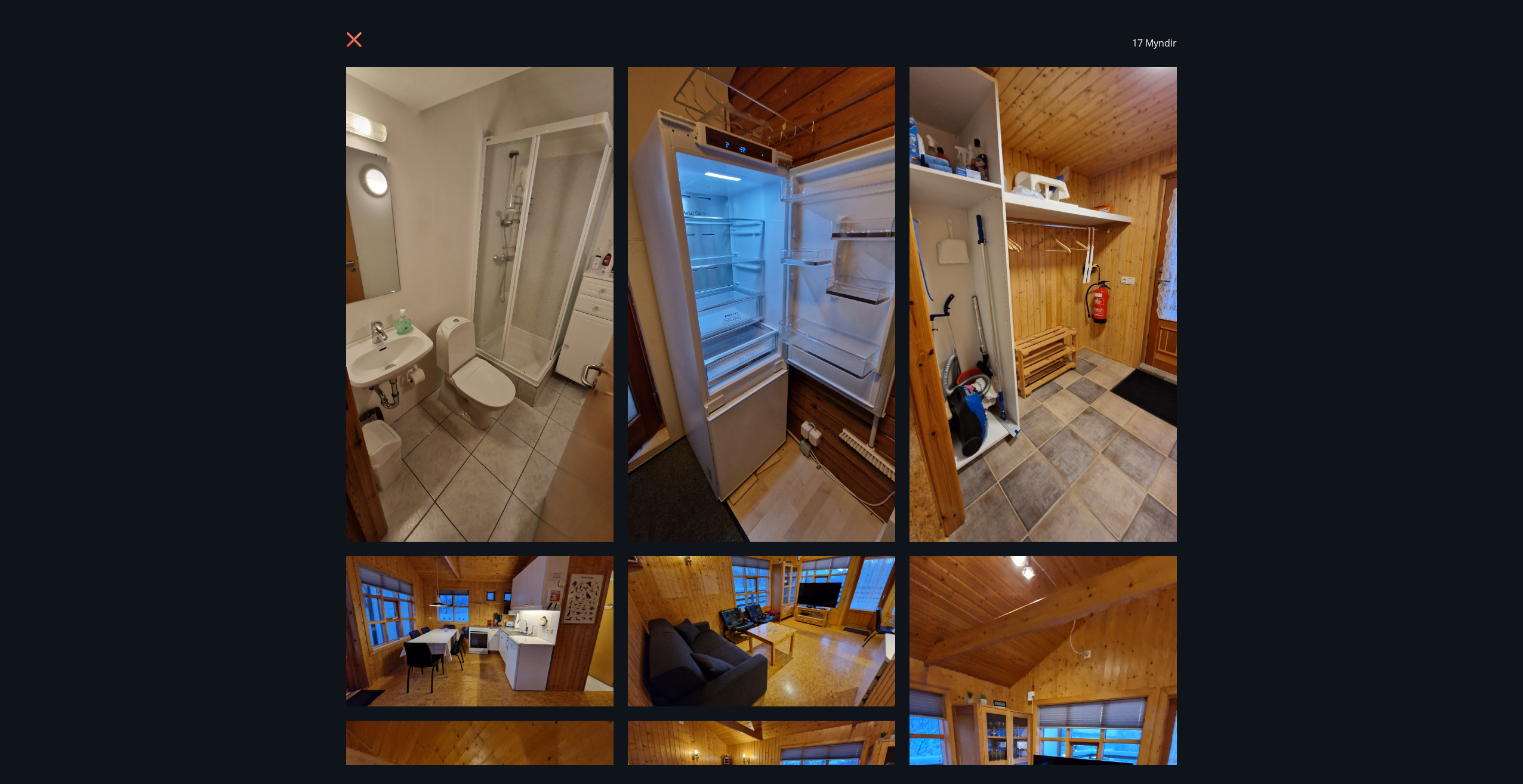
click at [354, 45] on icon at bounding box center [356, 41] width 19 height 19
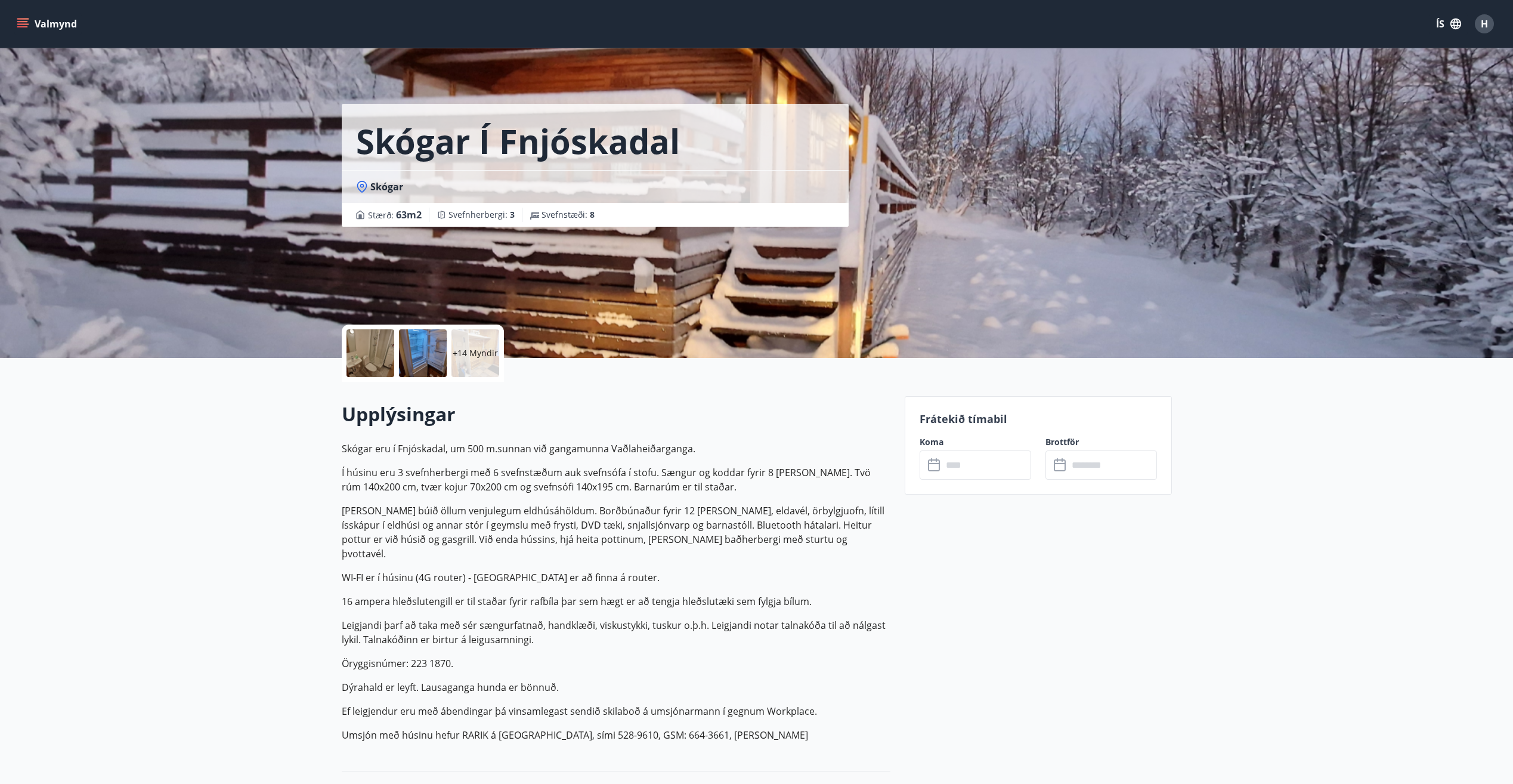
click at [1001, 470] on input "text" at bounding box center [987, 465] width 88 height 29
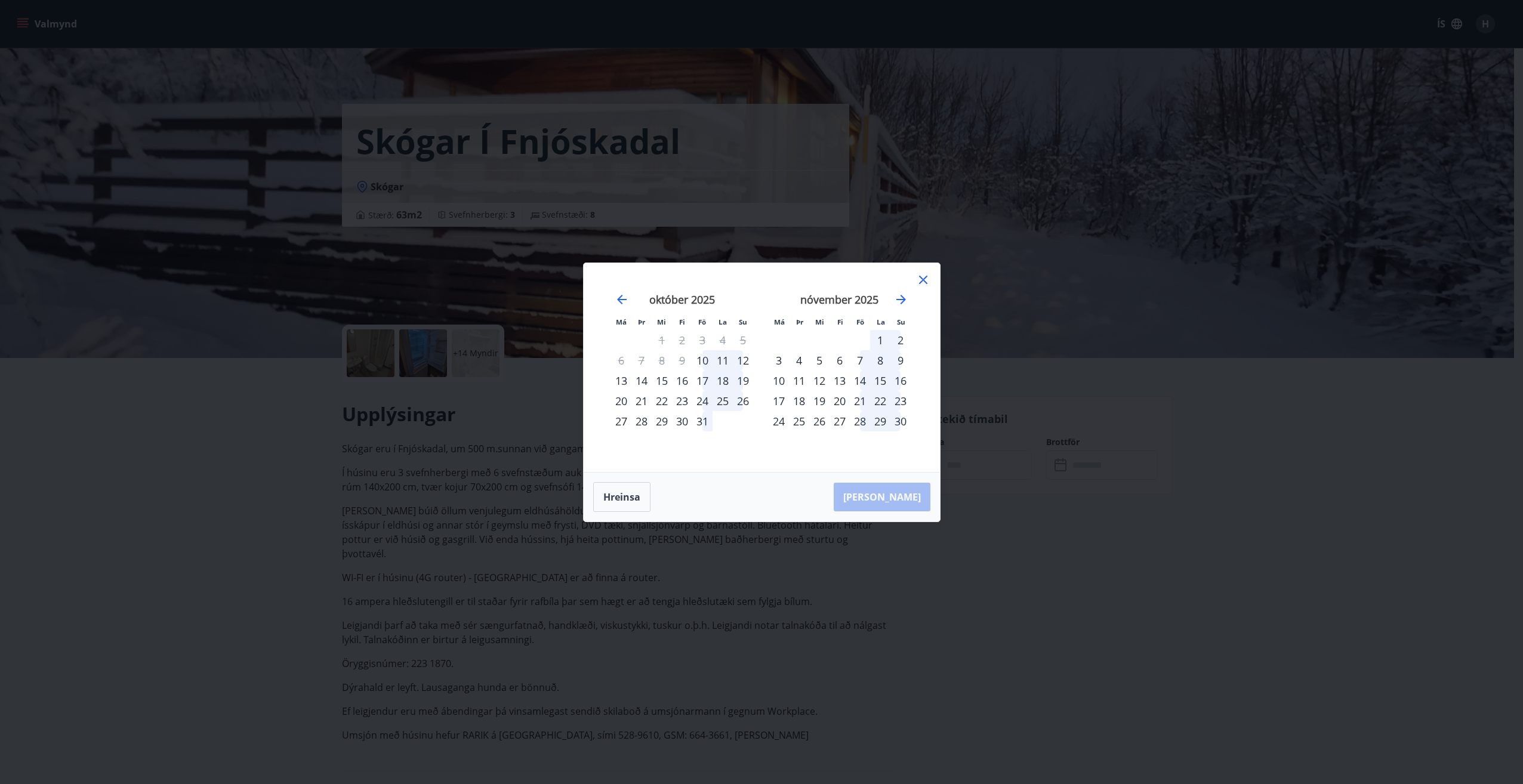
click at [704, 383] on div "17" at bounding box center [702, 380] width 20 height 20
click at [749, 380] on div "19" at bounding box center [743, 380] width 20 height 20
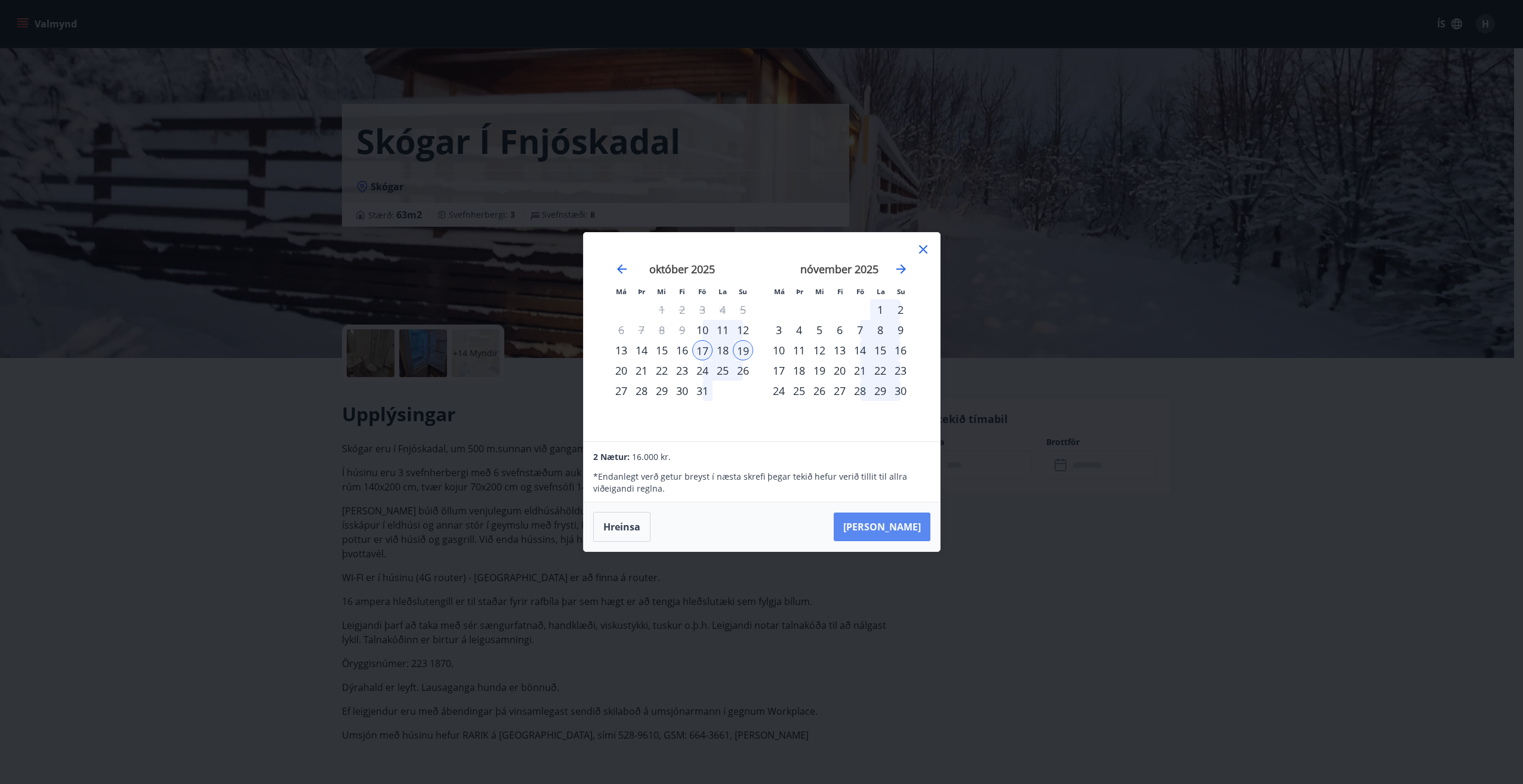
click at [895, 526] on button "[PERSON_NAME]" at bounding box center [881, 526] width 96 height 29
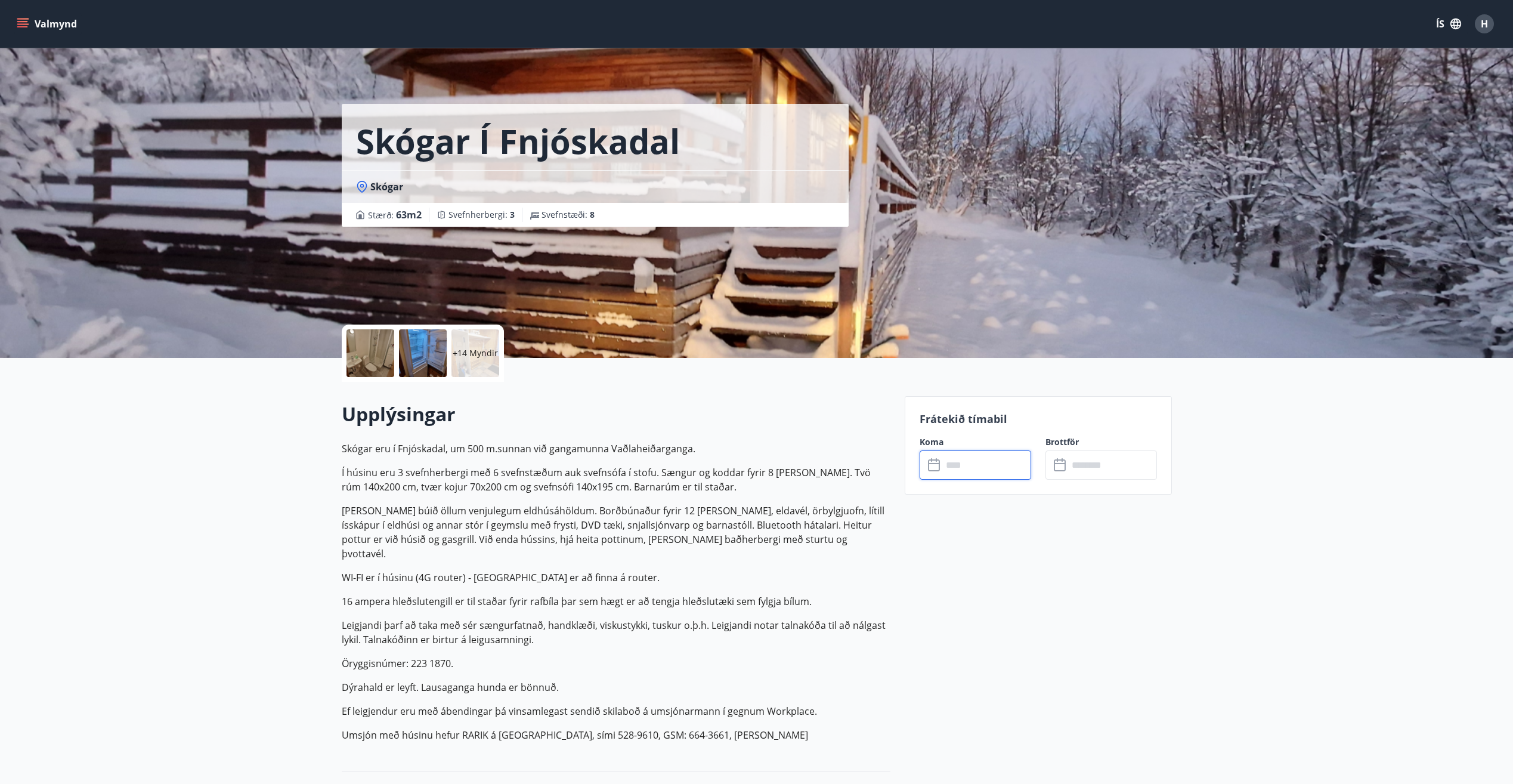
type input "******"
click at [1126, 573] on button "Greiða" at bounding box center [1102, 574] width 112 height 29
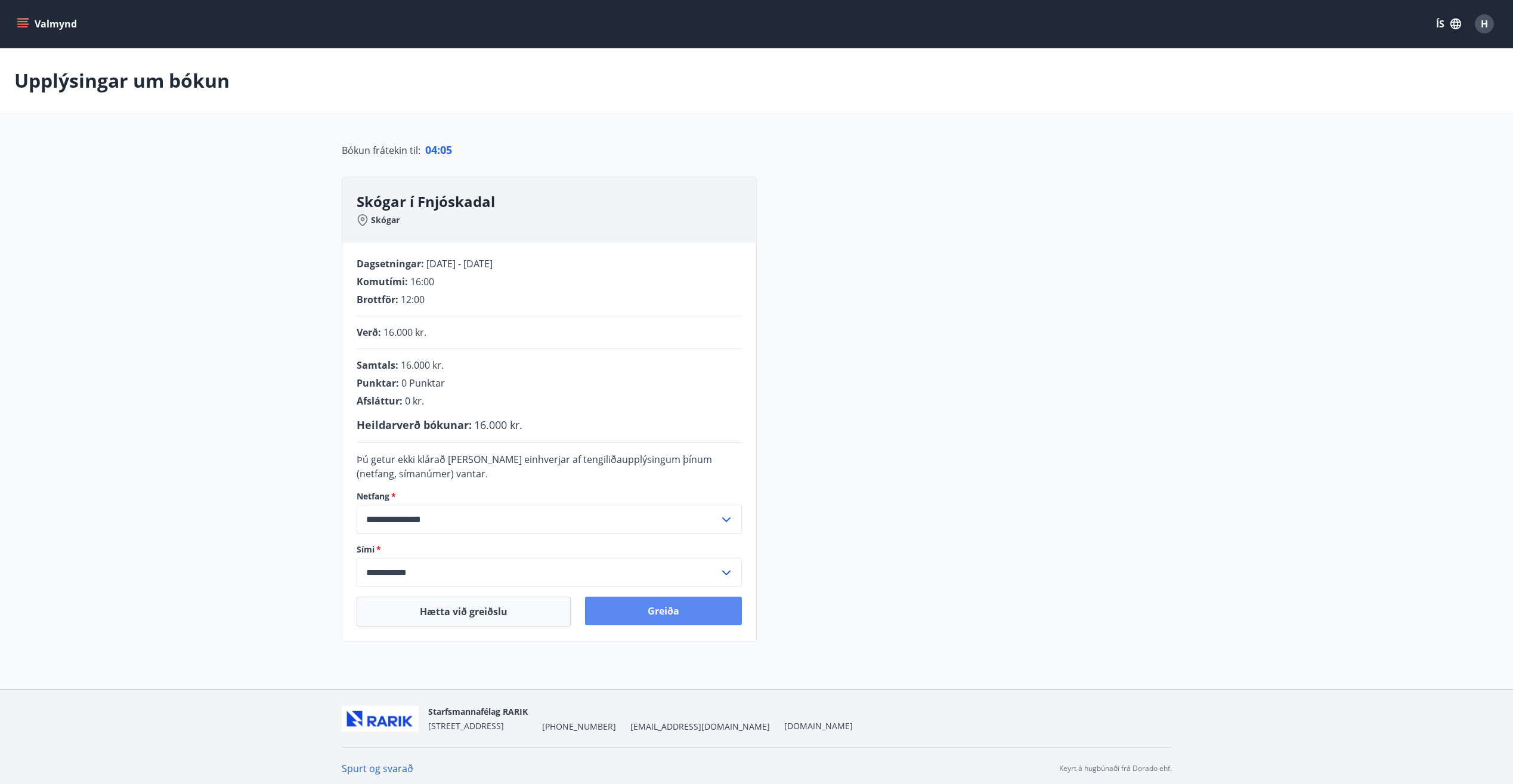
click at [672, 606] on button "Greiða" at bounding box center [664, 610] width 157 height 29
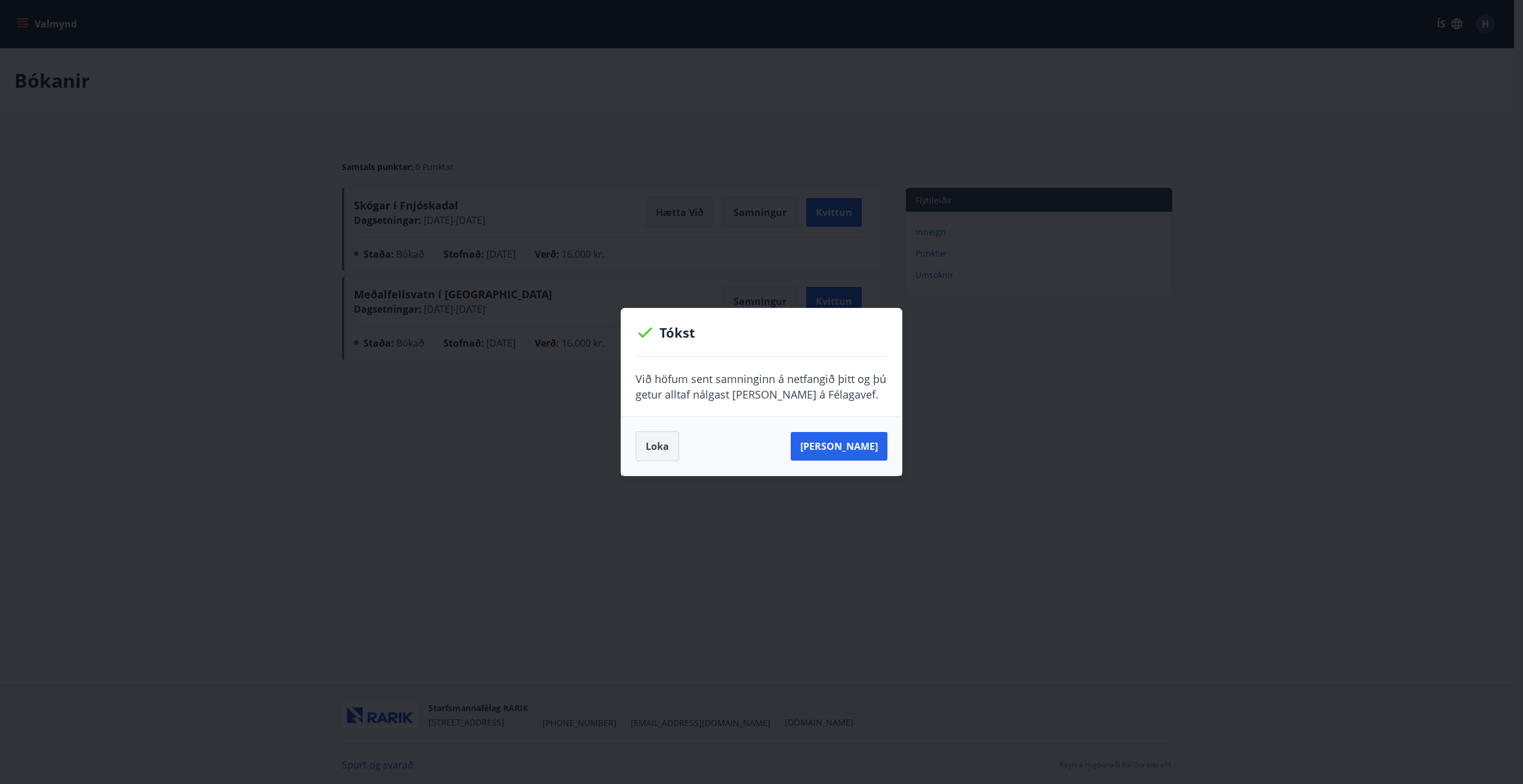
click at [655, 443] on button "Loka" at bounding box center [657, 446] width 43 height 29
